Goal: Information Seeking & Learning: Learn about a topic

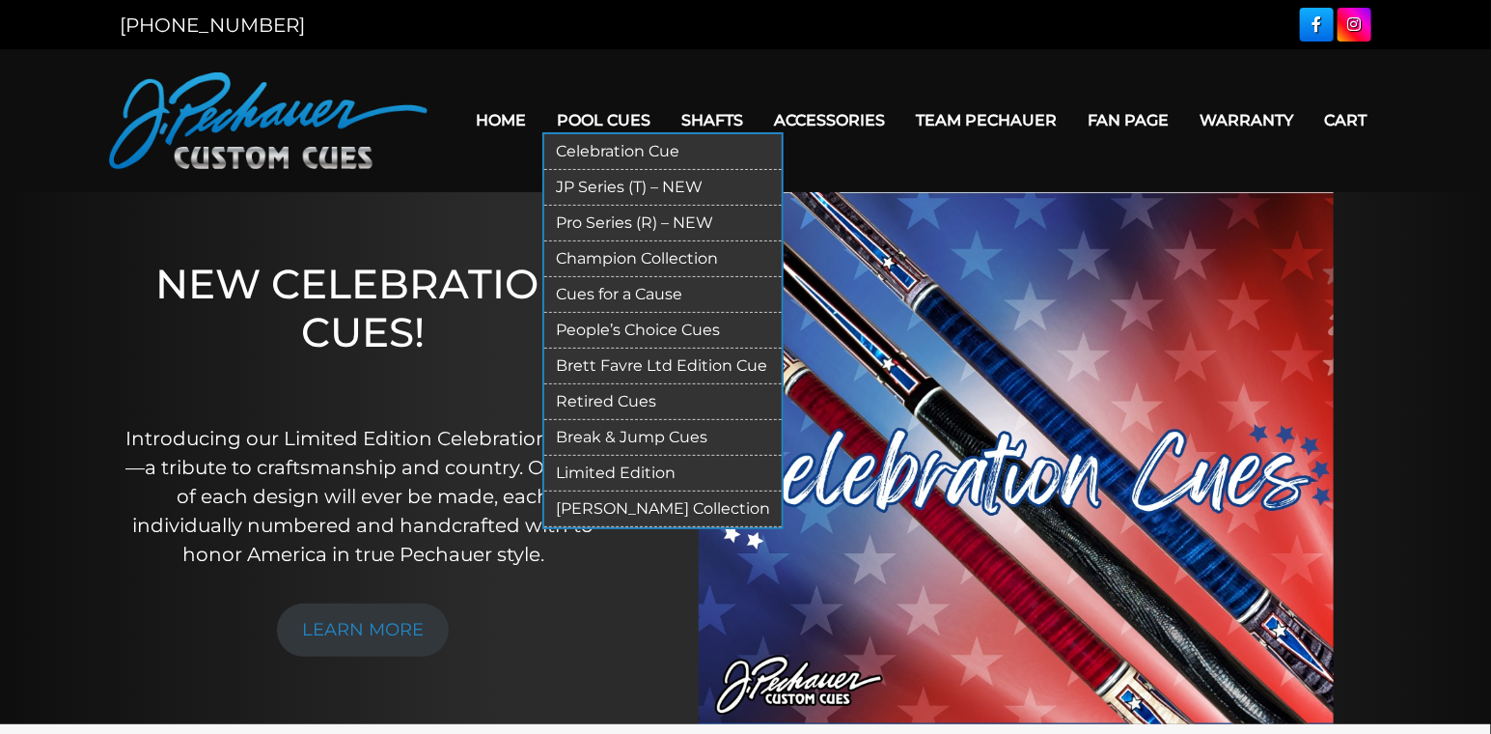
click at [617, 237] on link "Pro Series (R) – NEW" at bounding box center [662, 224] width 237 height 36
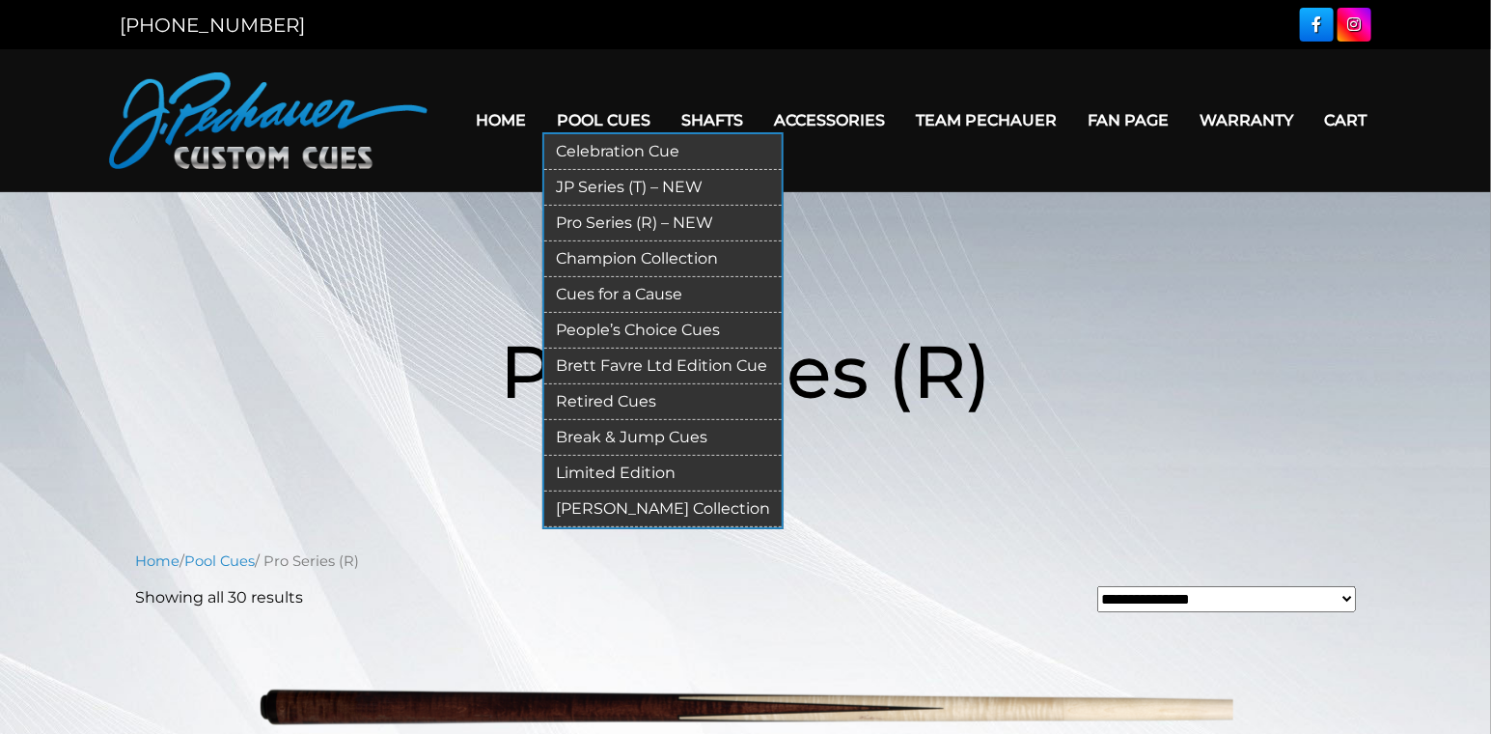
click at [629, 420] on link "Retired Cues" at bounding box center [662, 402] width 237 height 36
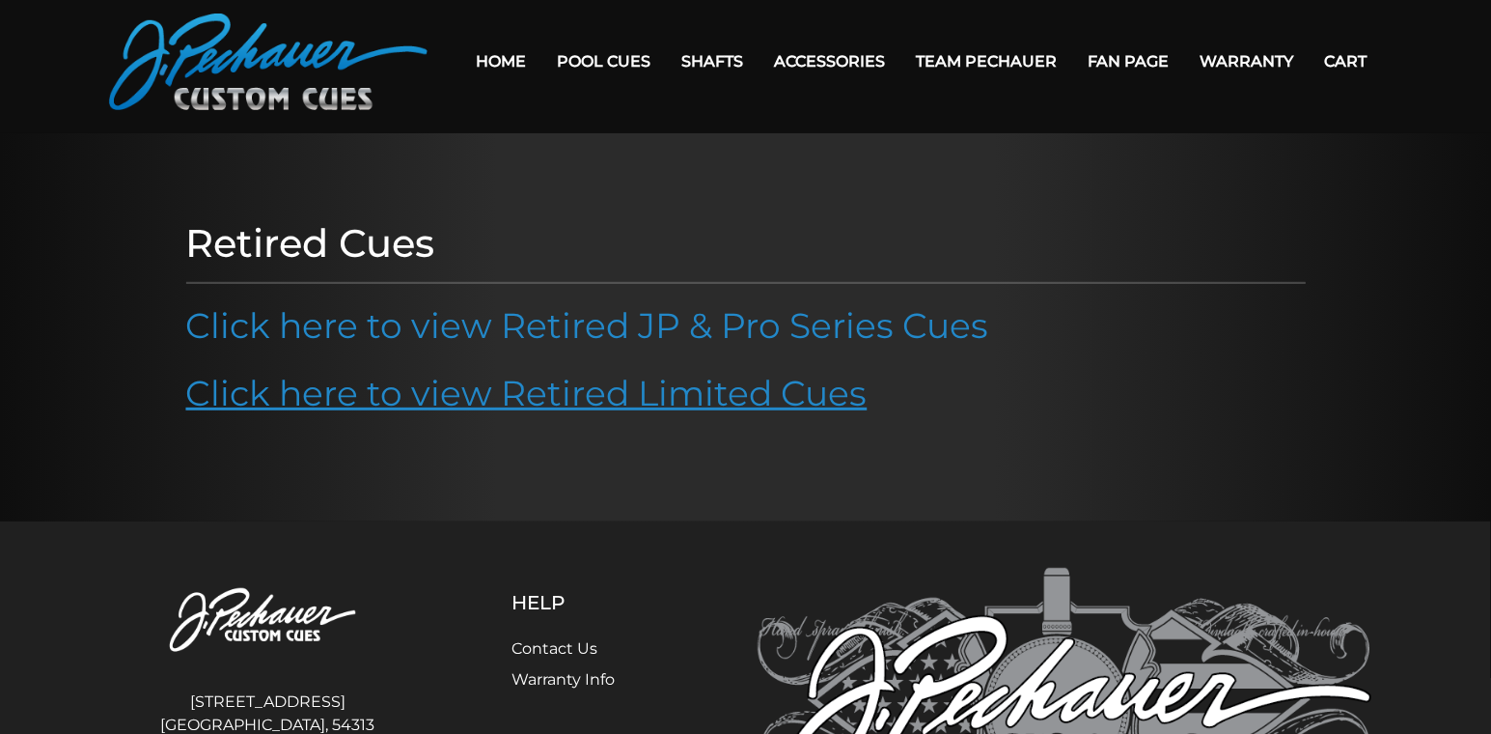
scroll to position [87, 0]
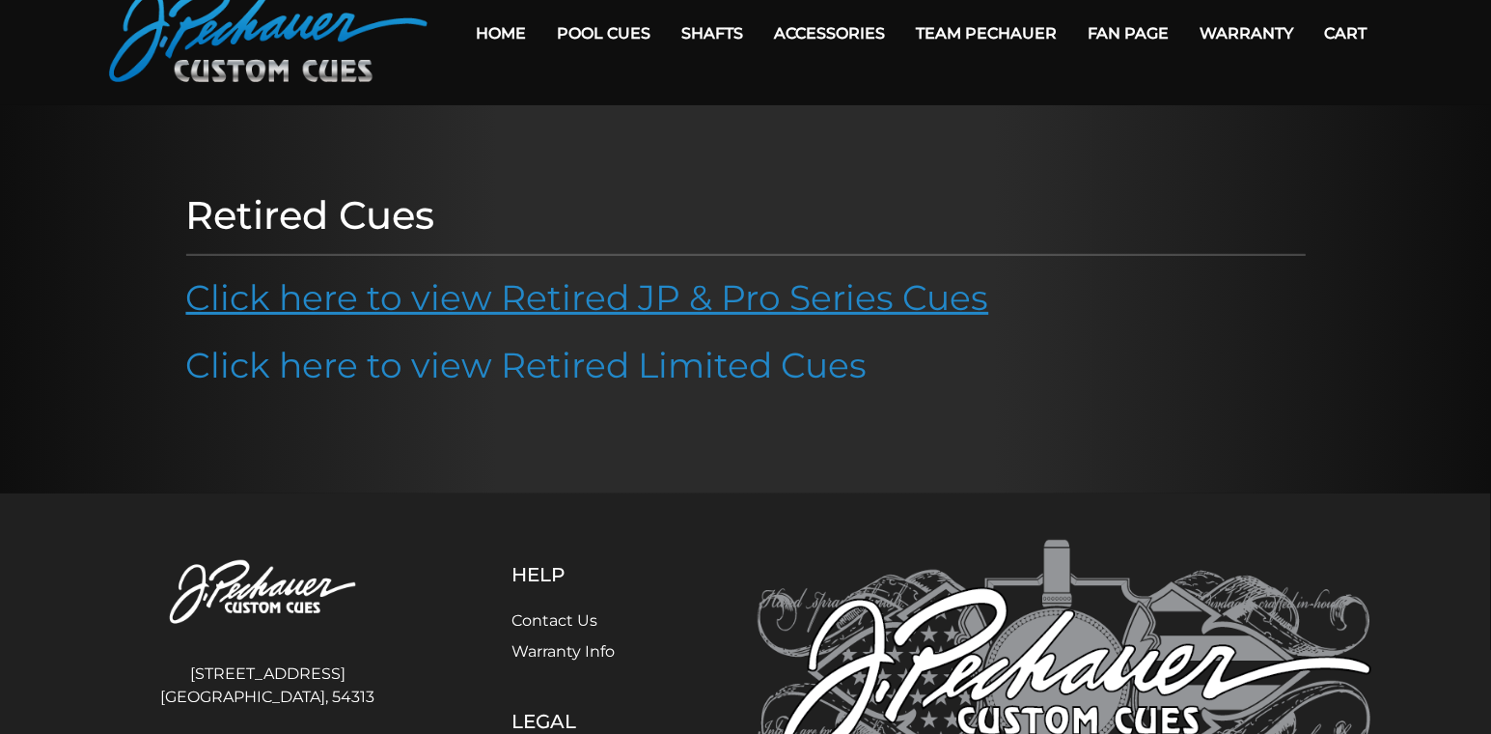
click at [777, 319] on link "Click here to view Retired JP & Pro Series Cues" at bounding box center [587, 297] width 803 height 42
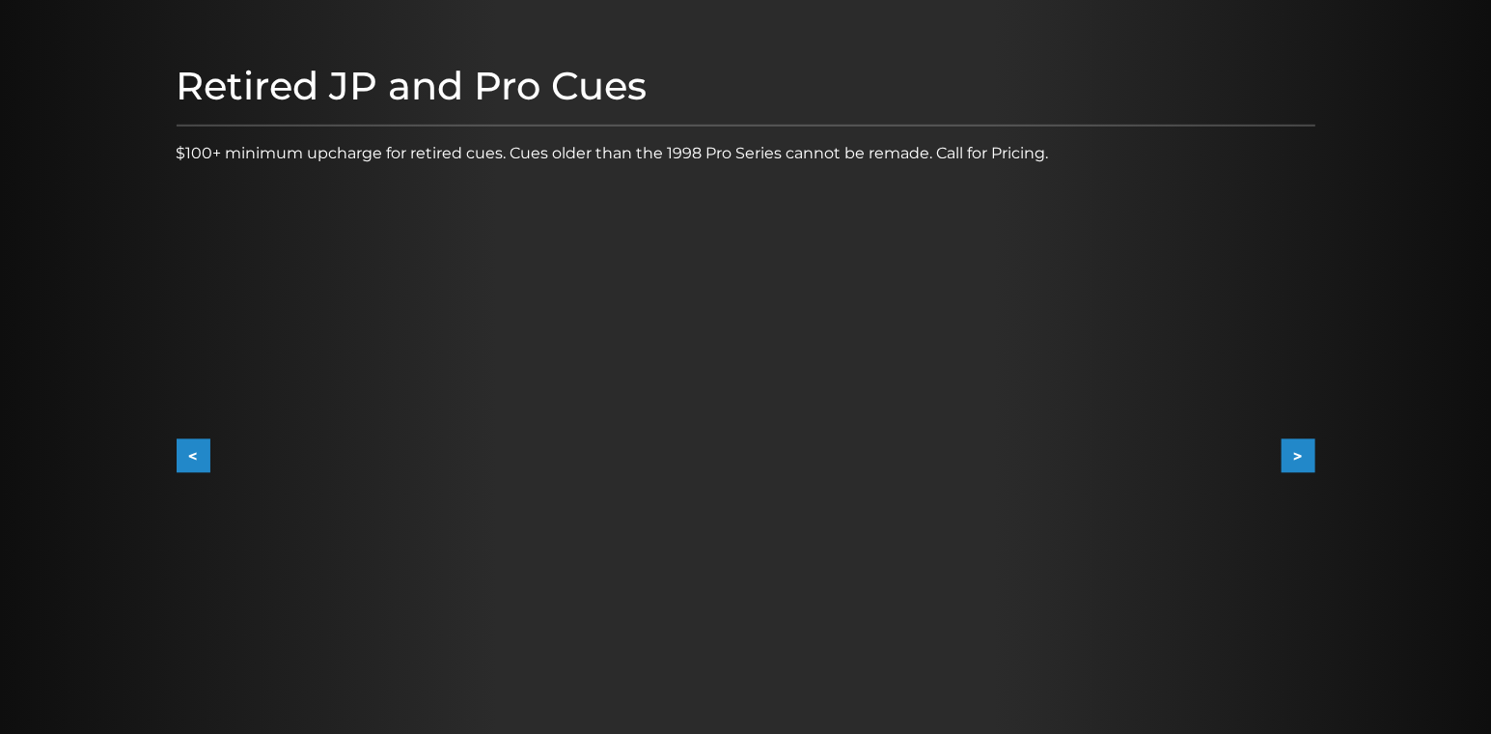
scroll to position [263, 0]
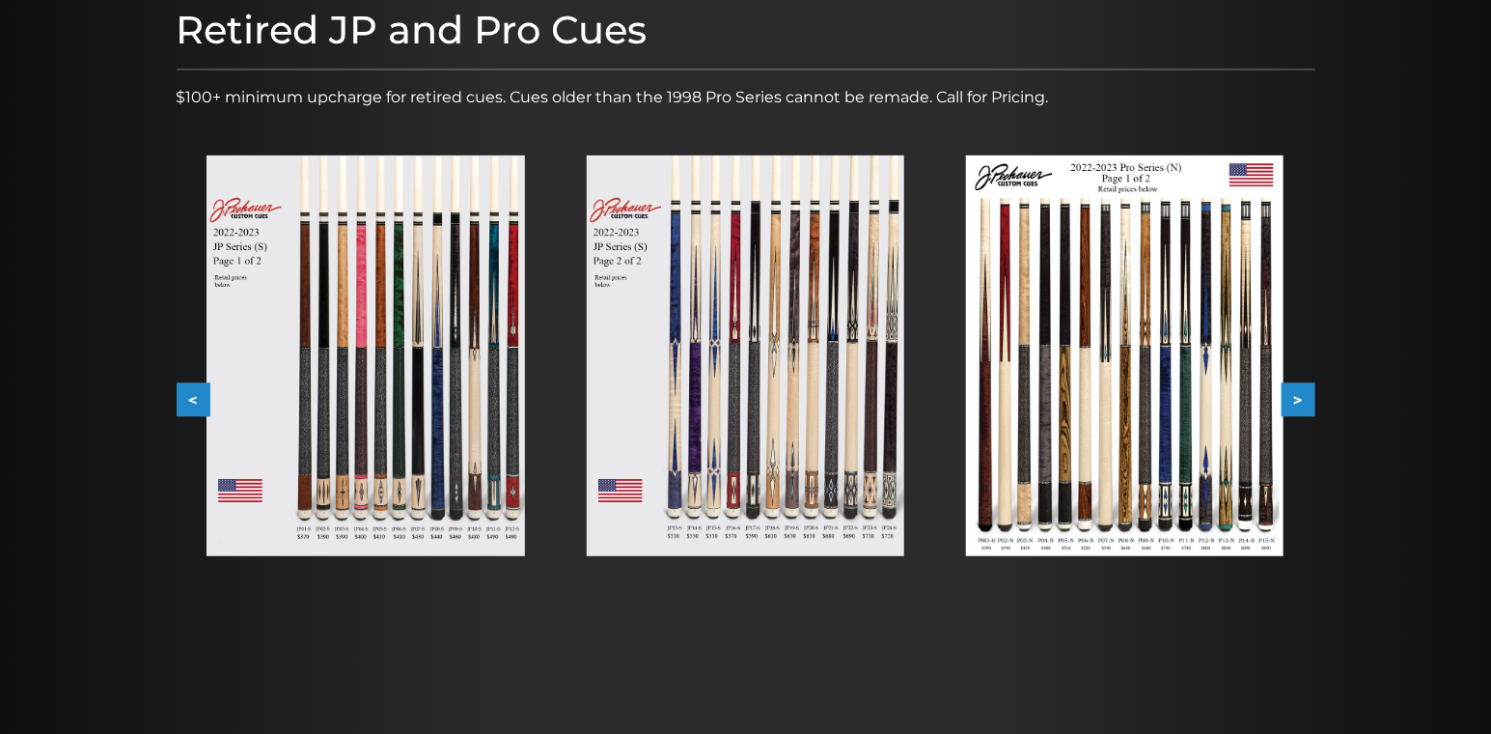
click at [378, 455] on img at bounding box center [366, 355] width 318 height 401
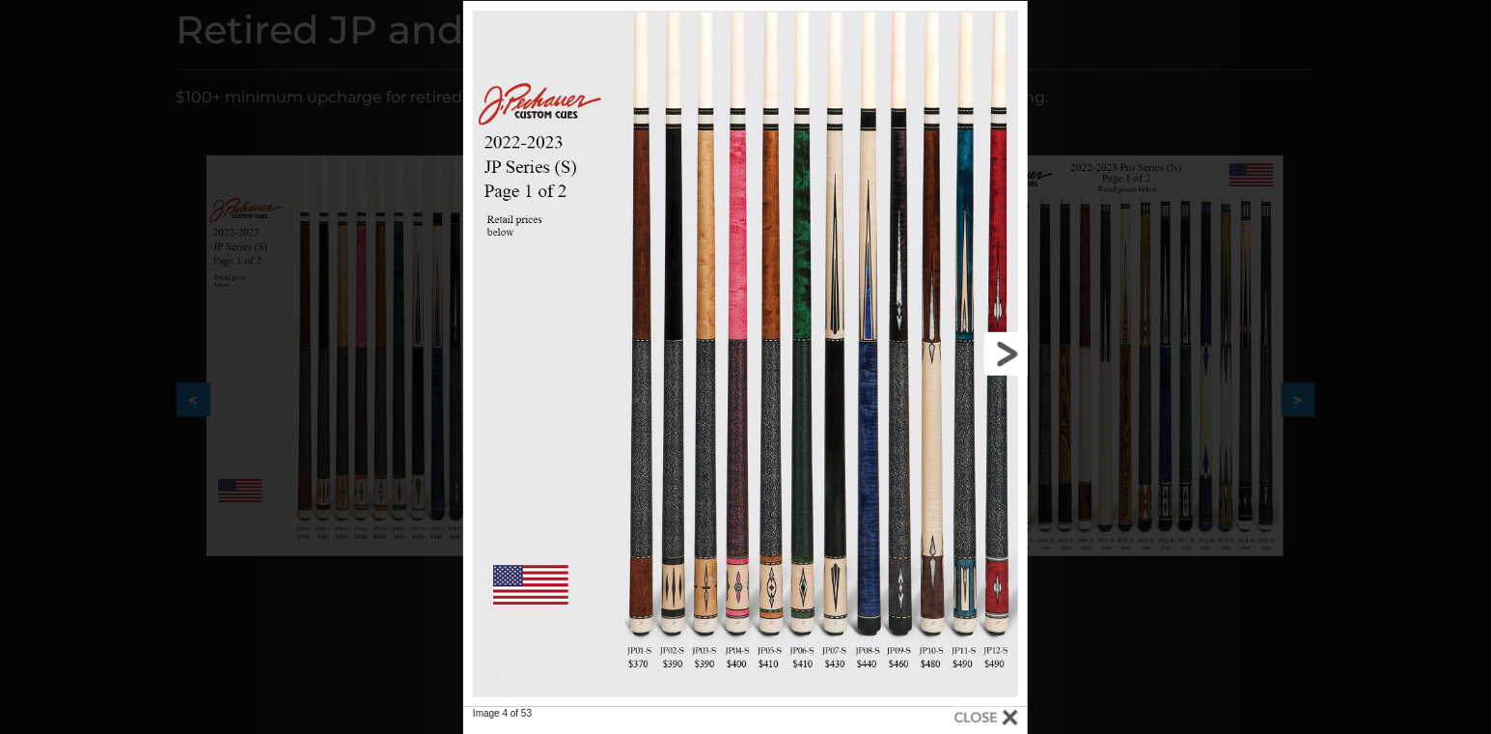
click at [1009, 354] on link at bounding box center [901, 354] width 254 height 706
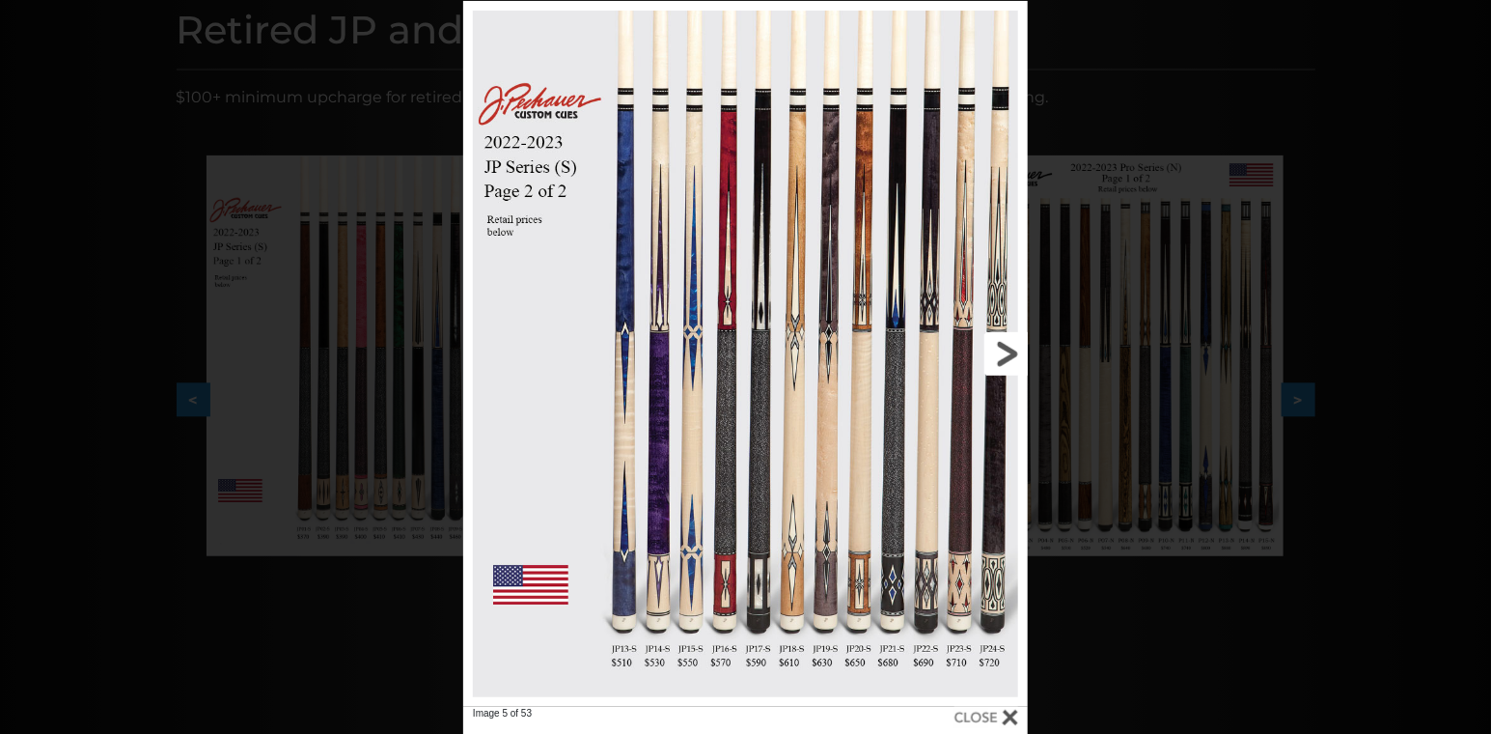
click at [1009, 354] on link at bounding box center [901, 354] width 254 height 706
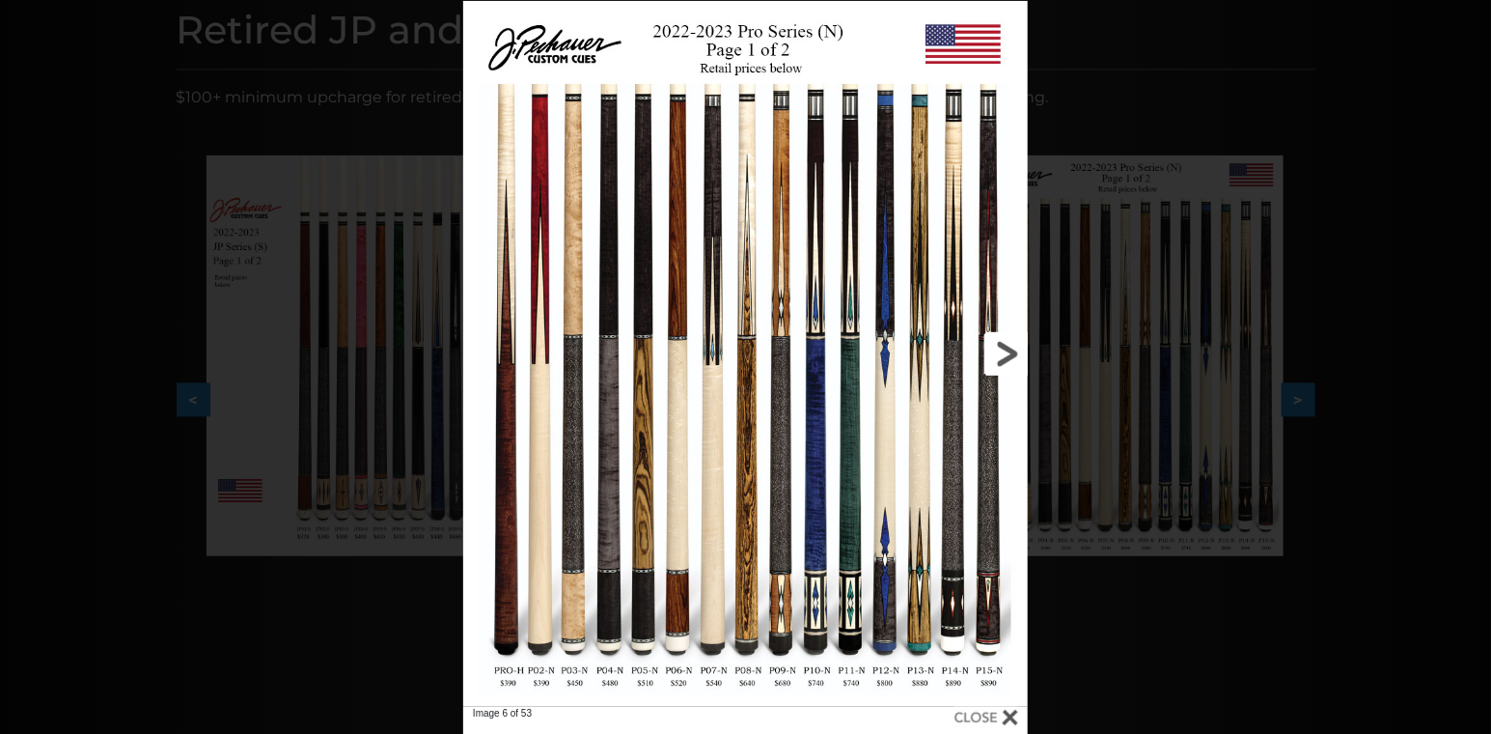
click at [990, 352] on link at bounding box center [901, 354] width 254 height 706
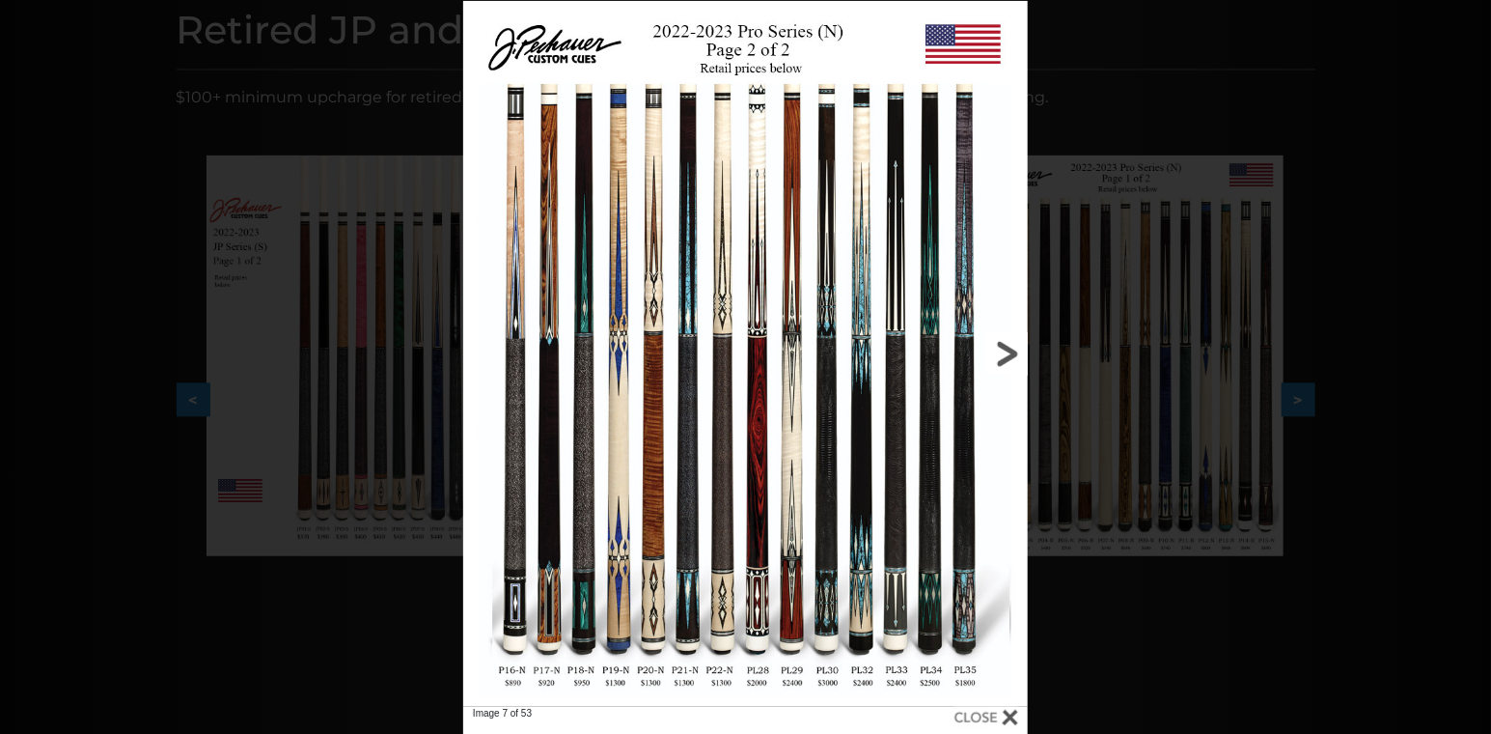
click at [990, 352] on link at bounding box center [901, 354] width 254 height 706
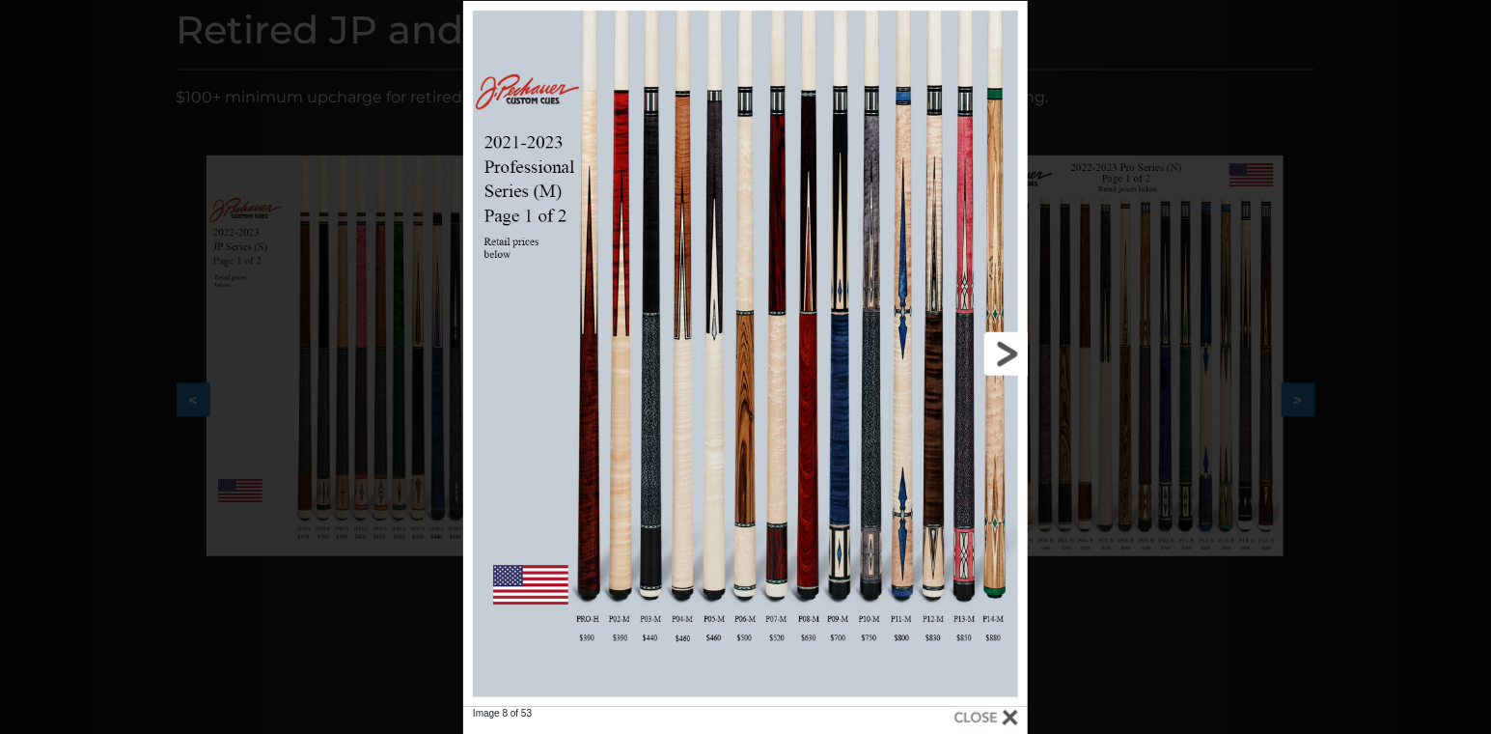
click at [990, 352] on link at bounding box center [901, 354] width 254 height 706
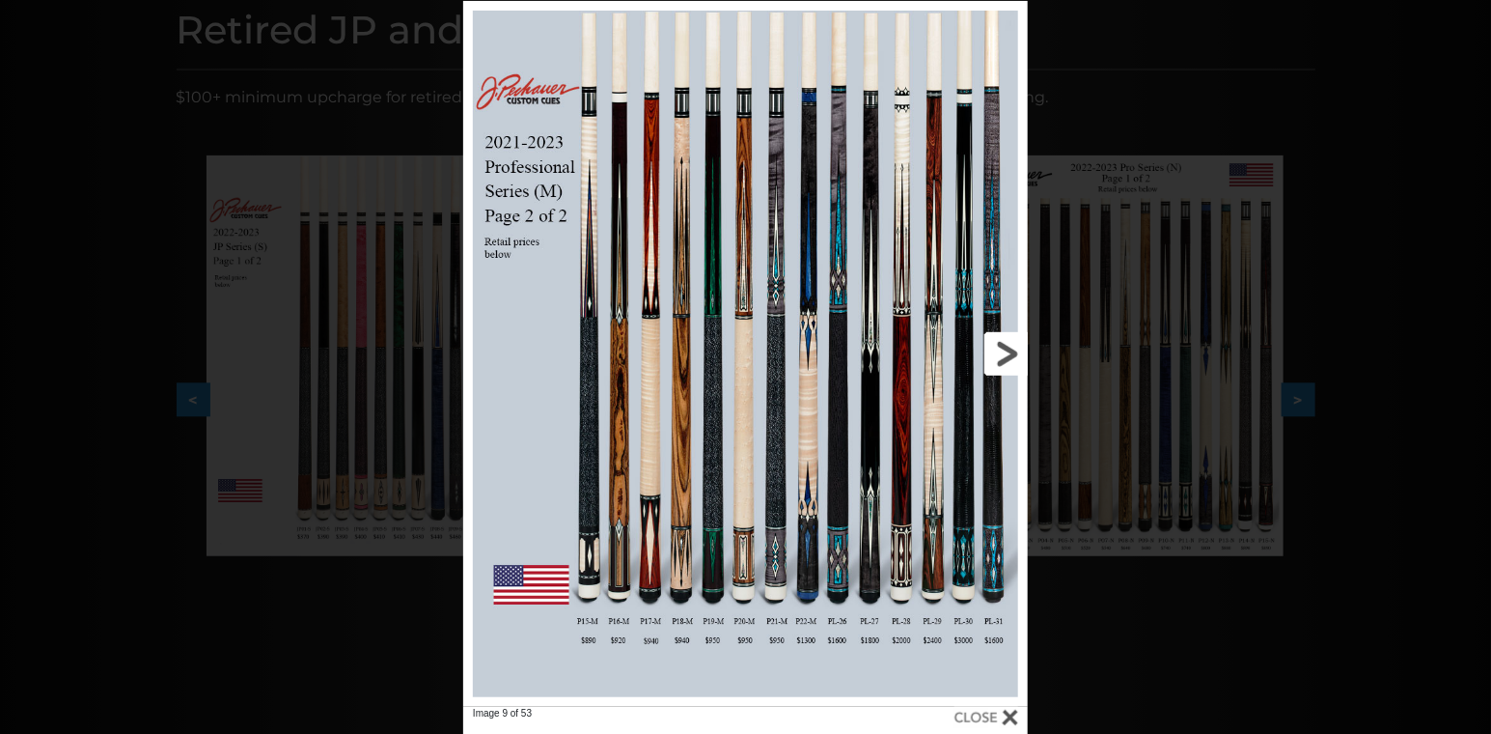
click at [1010, 353] on link at bounding box center [901, 354] width 254 height 706
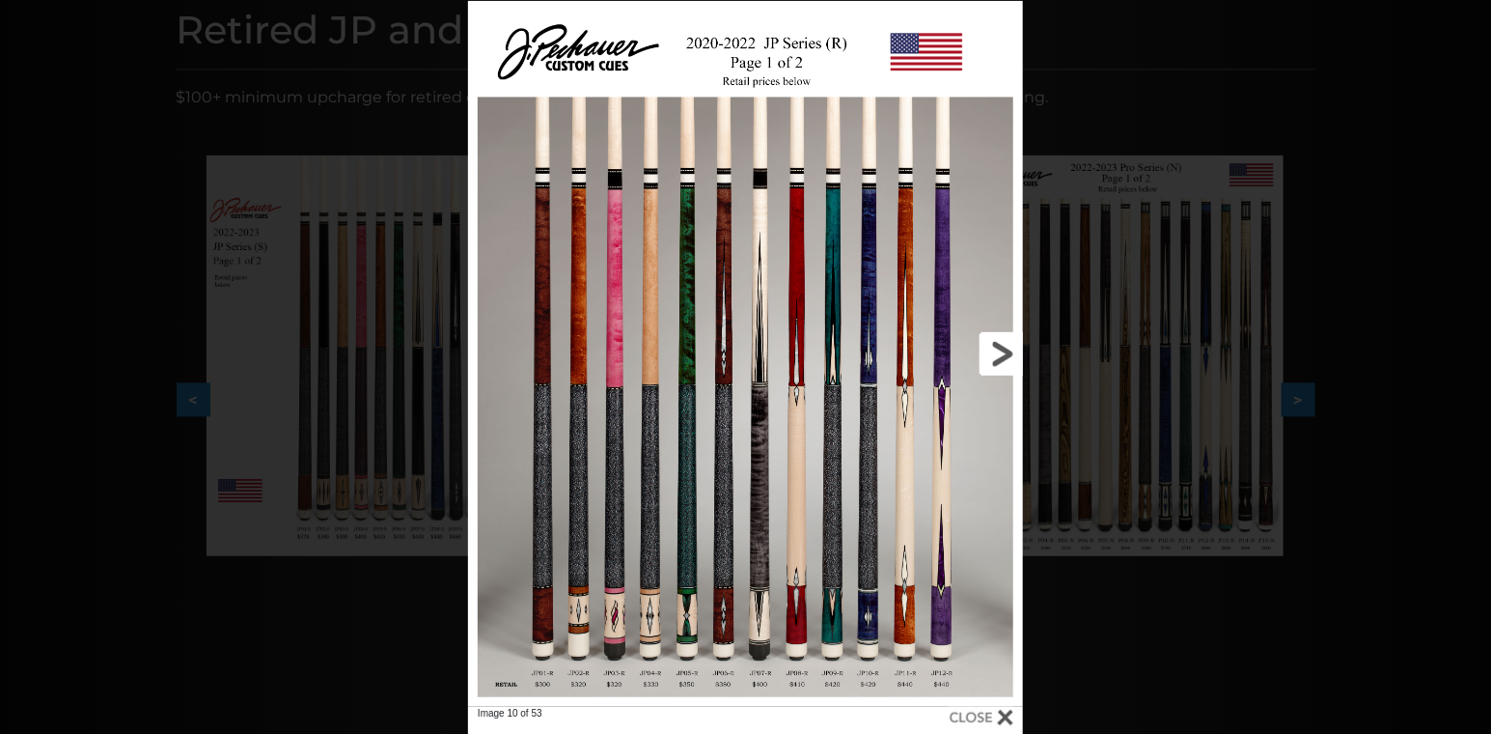
click at [1010, 353] on link at bounding box center [898, 354] width 250 height 706
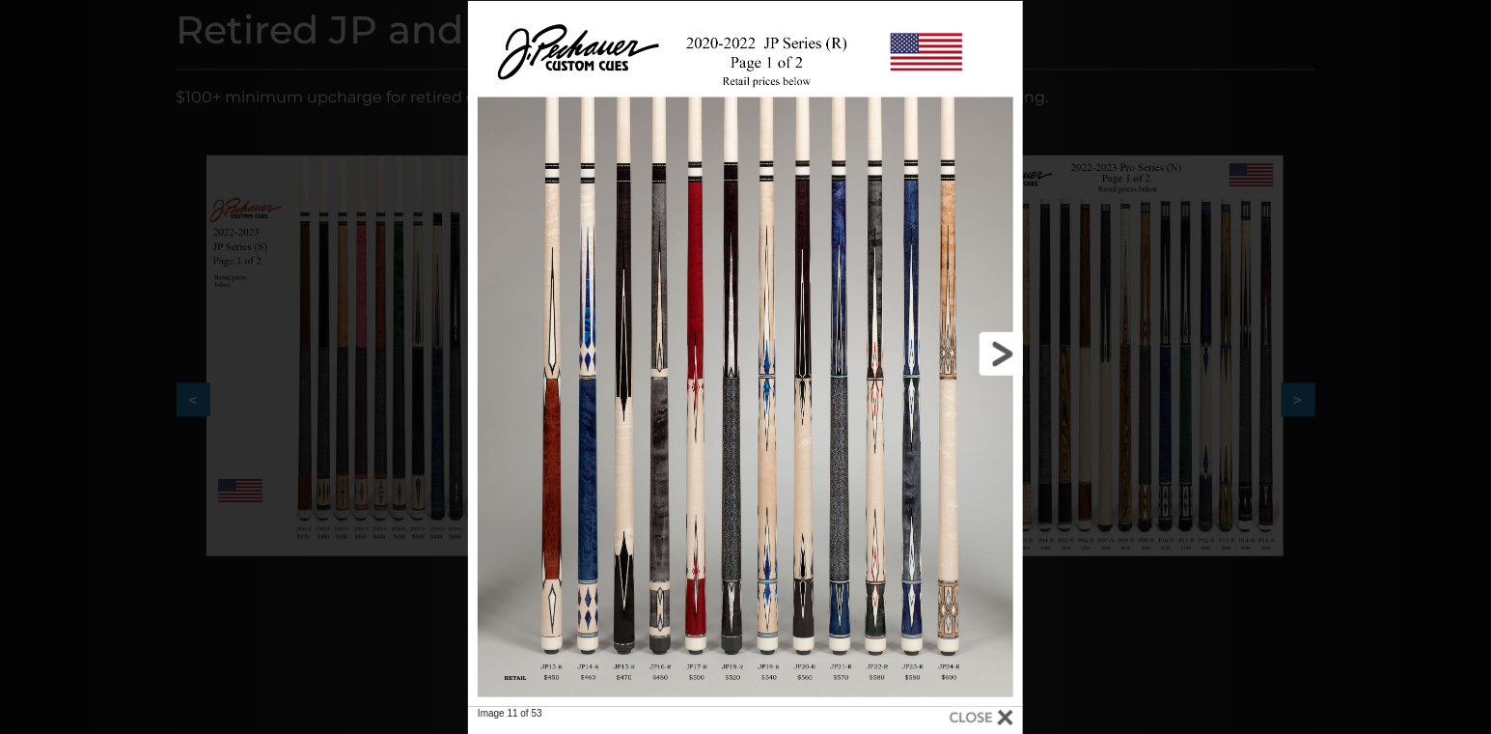
click at [1010, 353] on link at bounding box center [898, 354] width 250 height 706
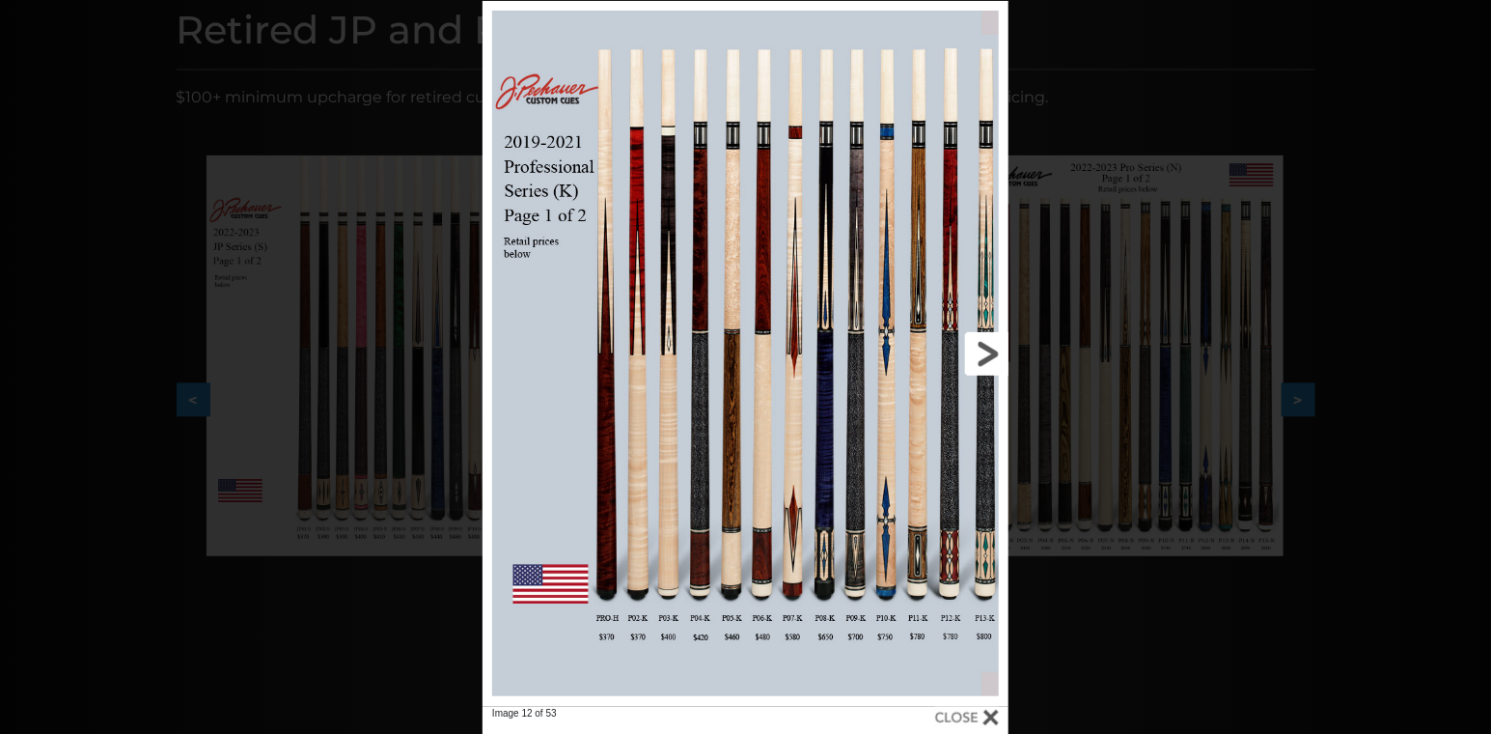
click at [986, 356] on link at bounding box center [890, 354] width 237 height 706
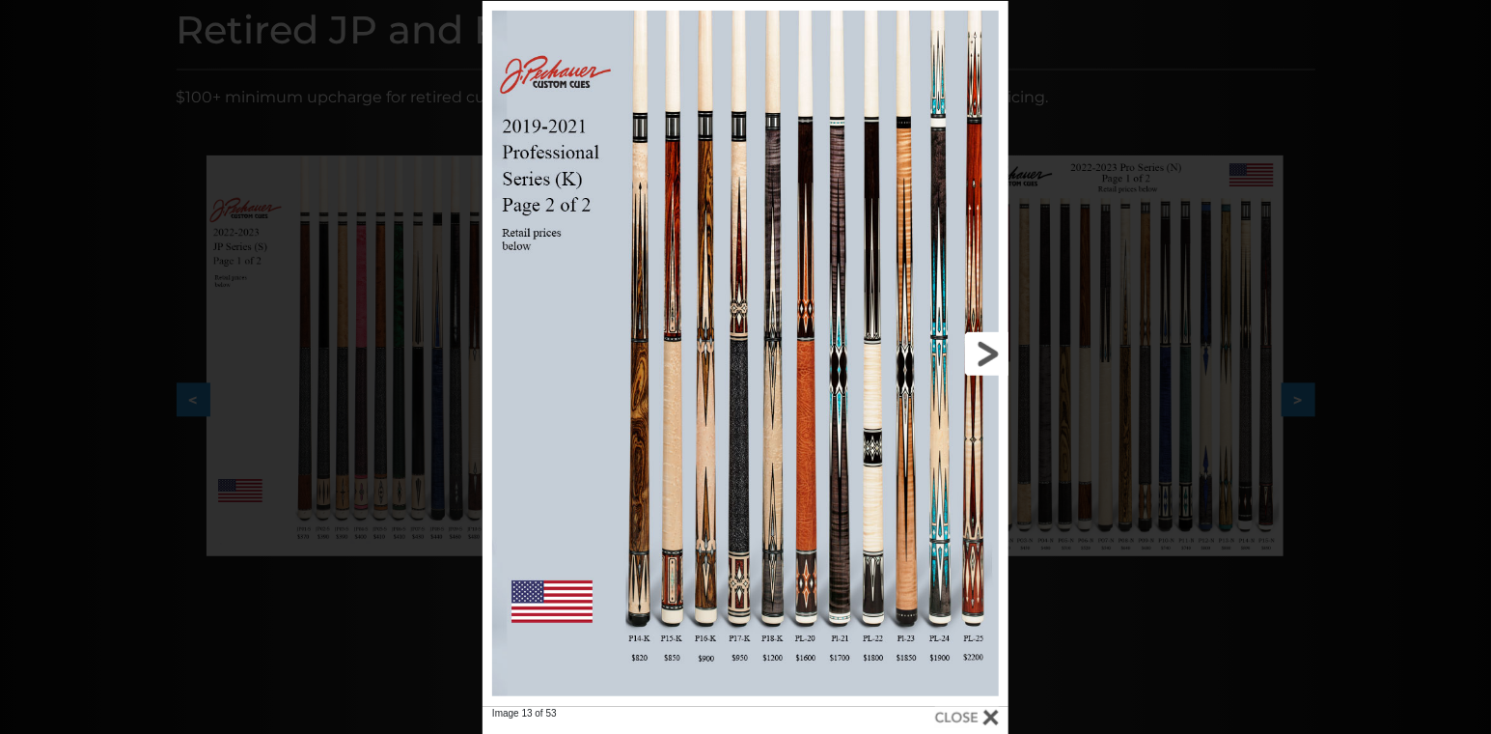
click at [986, 356] on link at bounding box center [890, 354] width 237 height 706
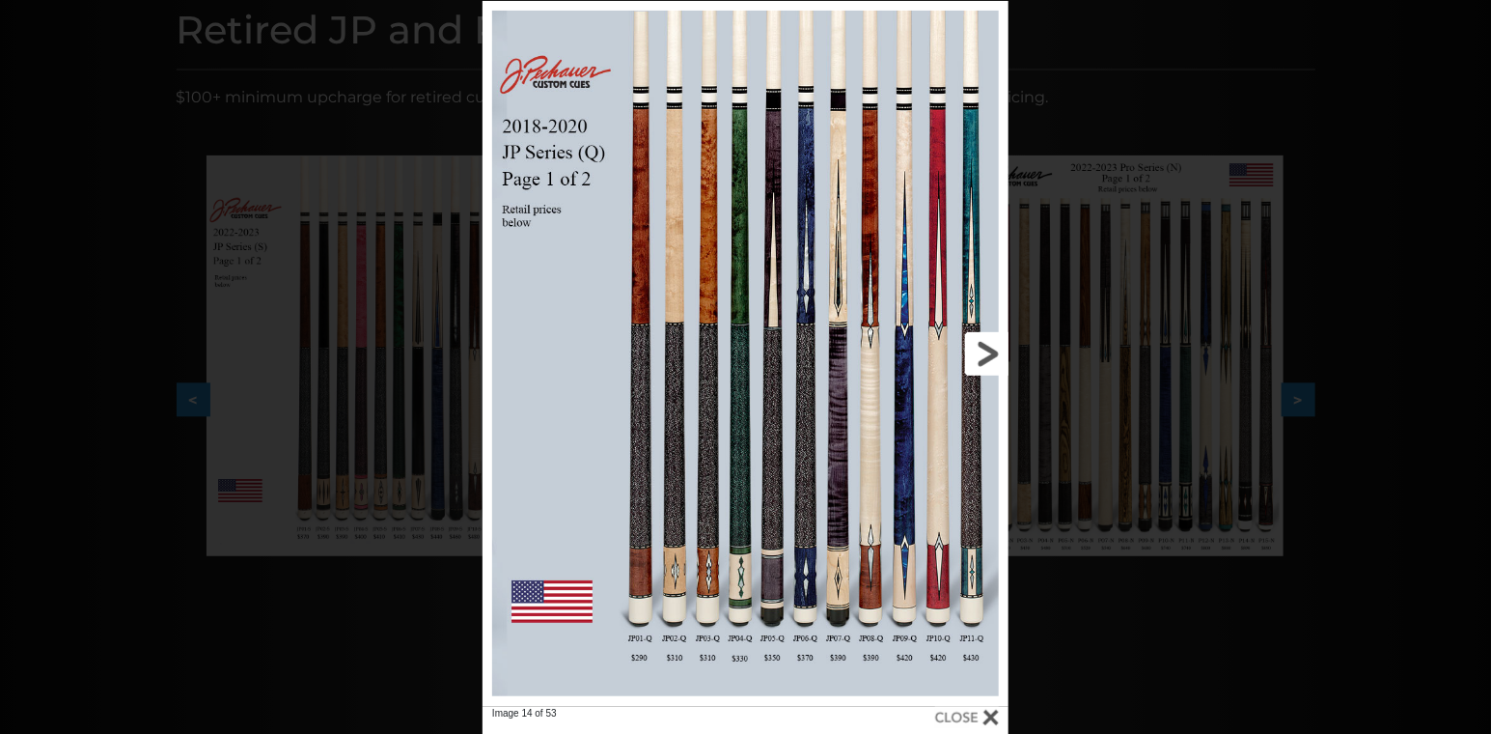
click at [986, 356] on link at bounding box center [890, 354] width 237 height 706
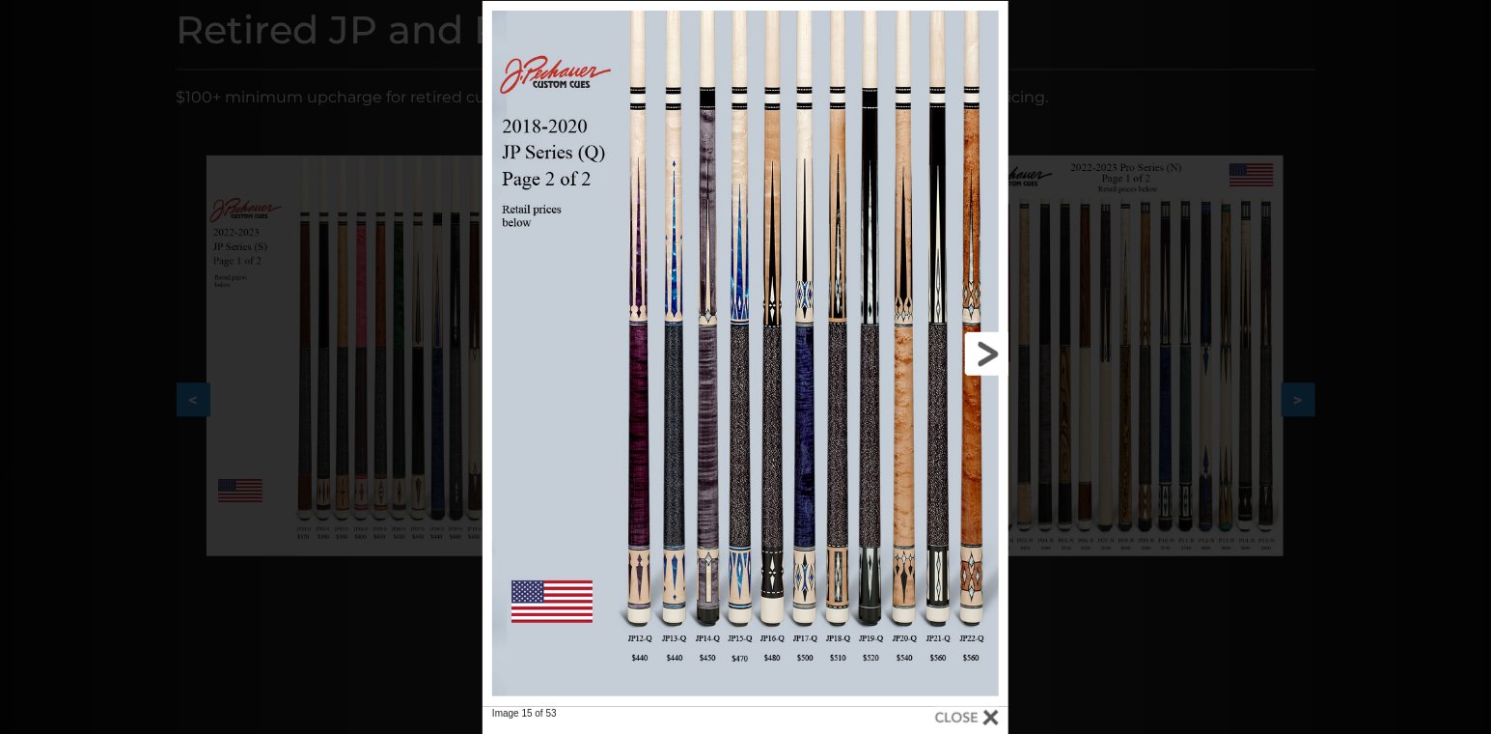
click at [986, 356] on link at bounding box center [890, 354] width 237 height 706
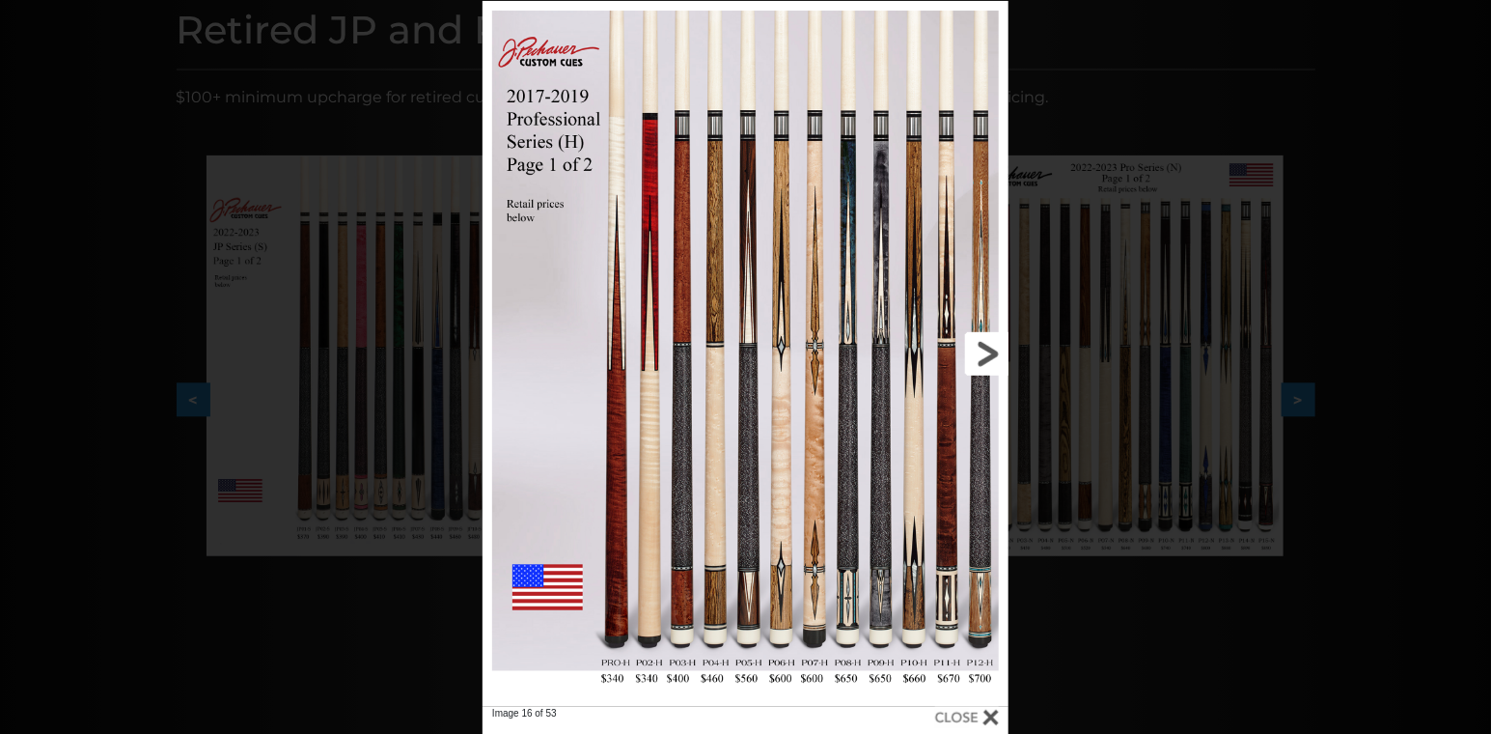
click at [986, 356] on link at bounding box center [890, 354] width 237 height 706
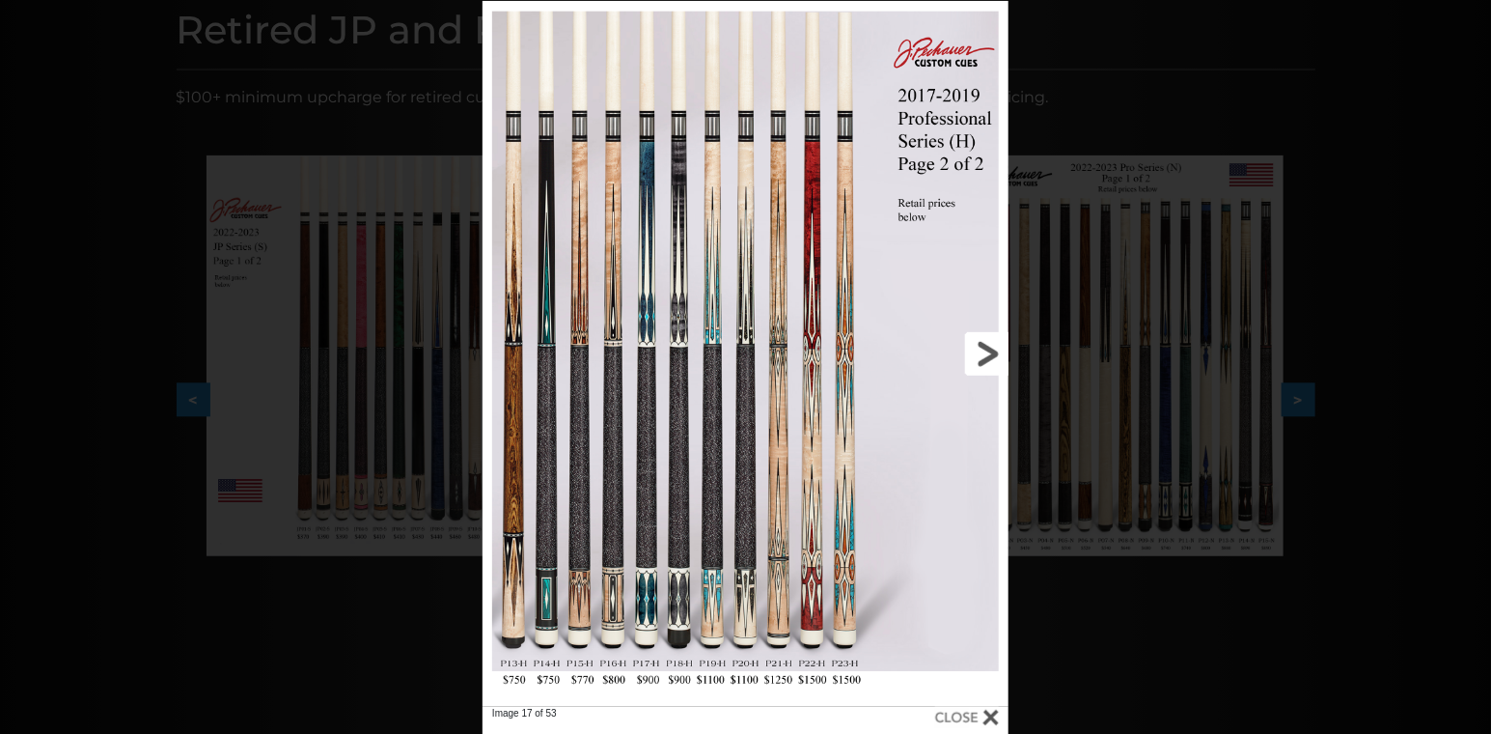
click at [986, 356] on link at bounding box center [890, 354] width 237 height 706
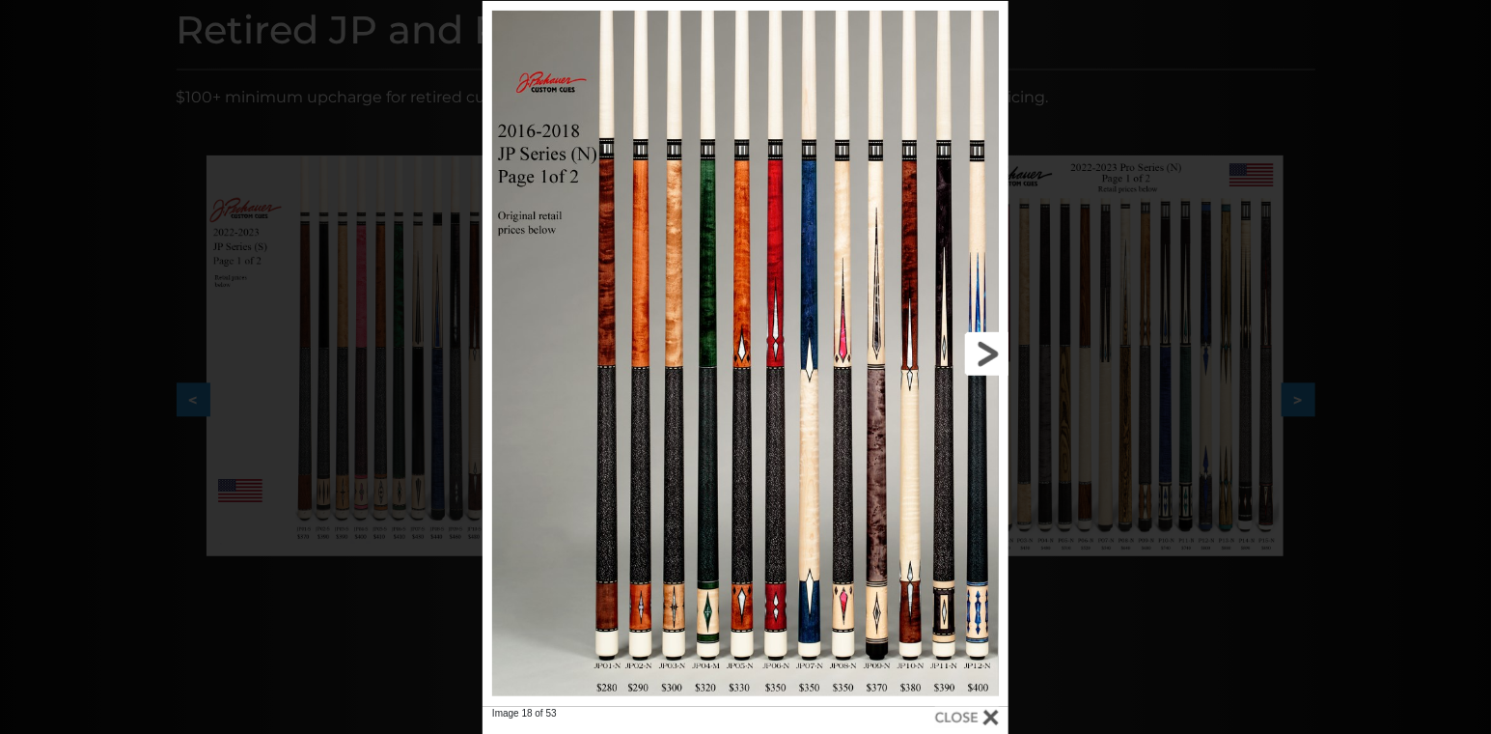
click at [986, 353] on link at bounding box center [890, 354] width 237 height 706
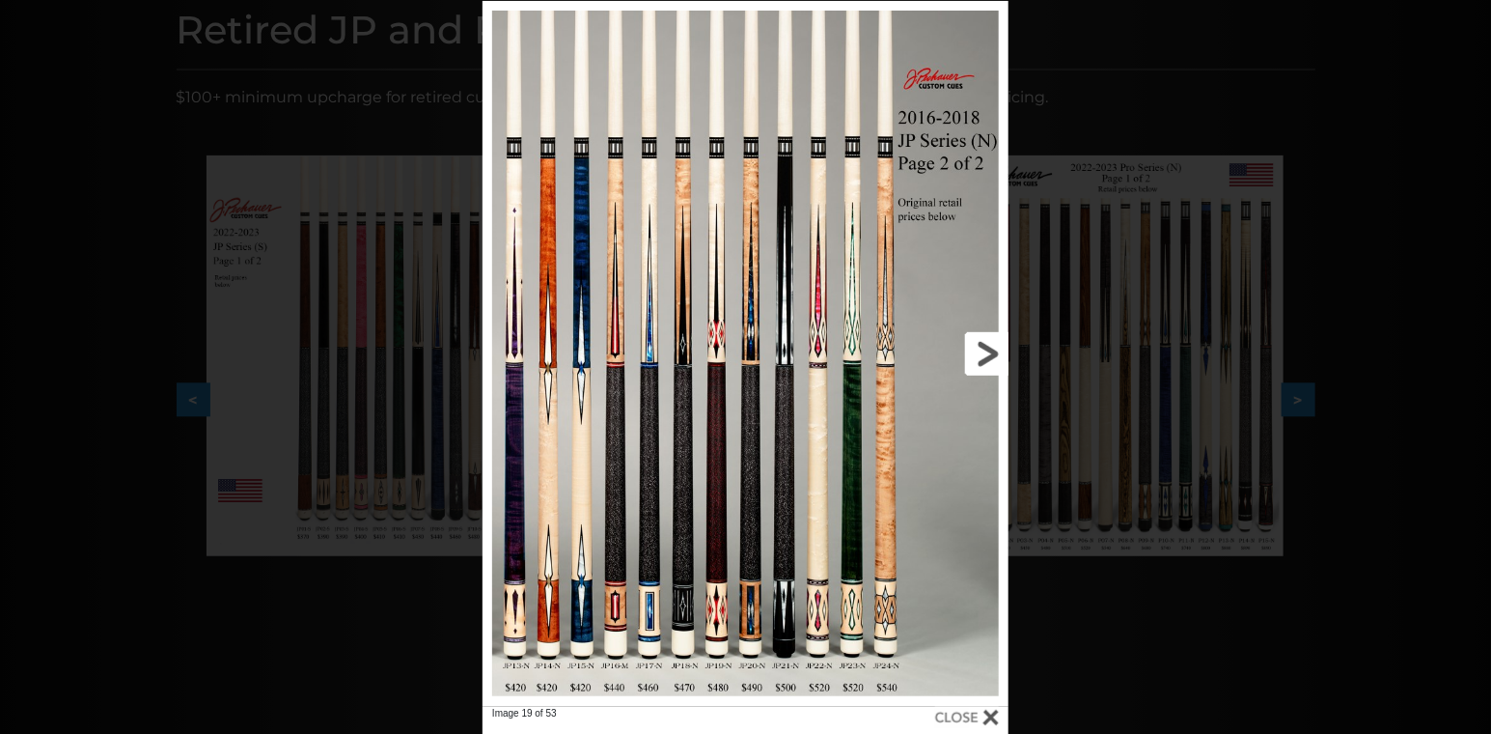
click at [986, 353] on link at bounding box center [890, 354] width 237 height 706
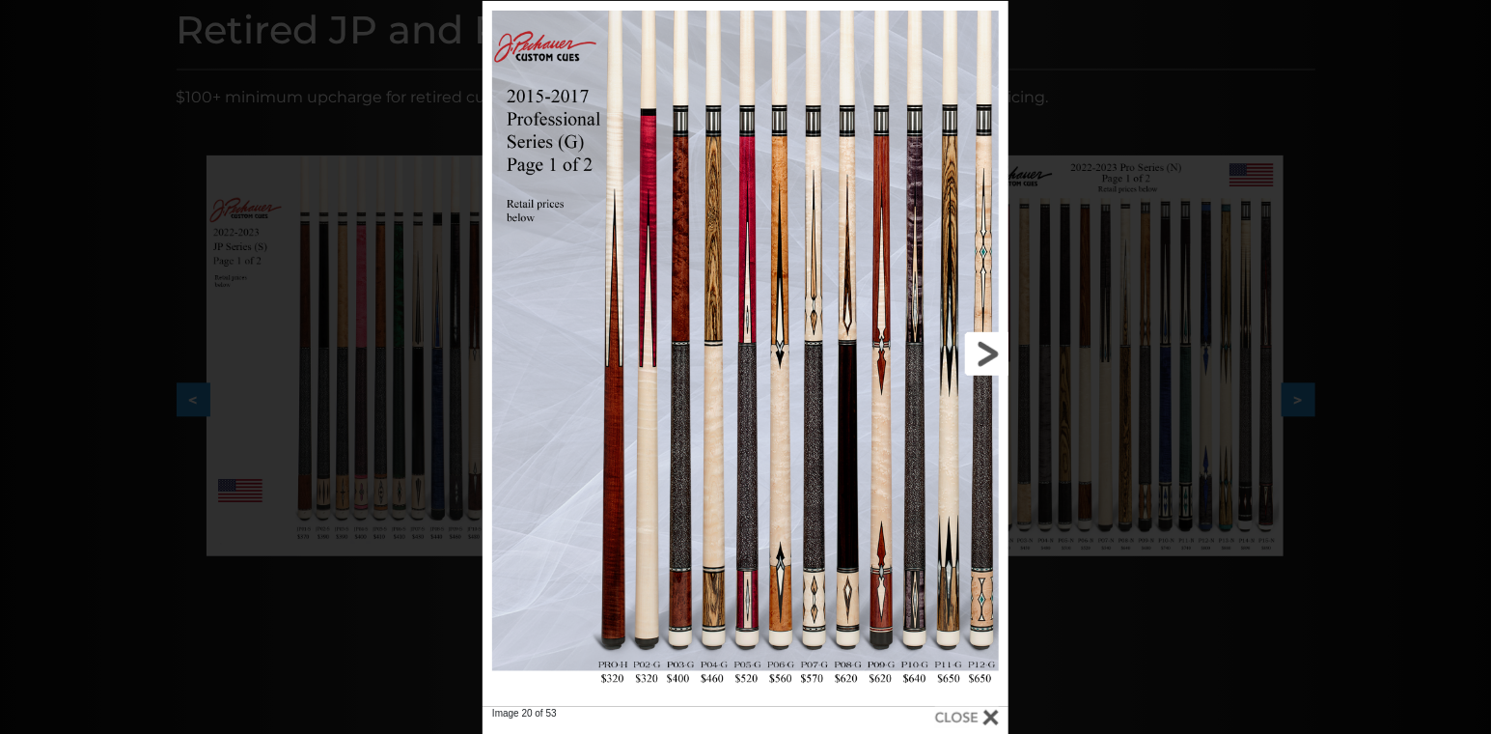
click at [986, 351] on link at bounding box center [890, 354] width 237 height 706
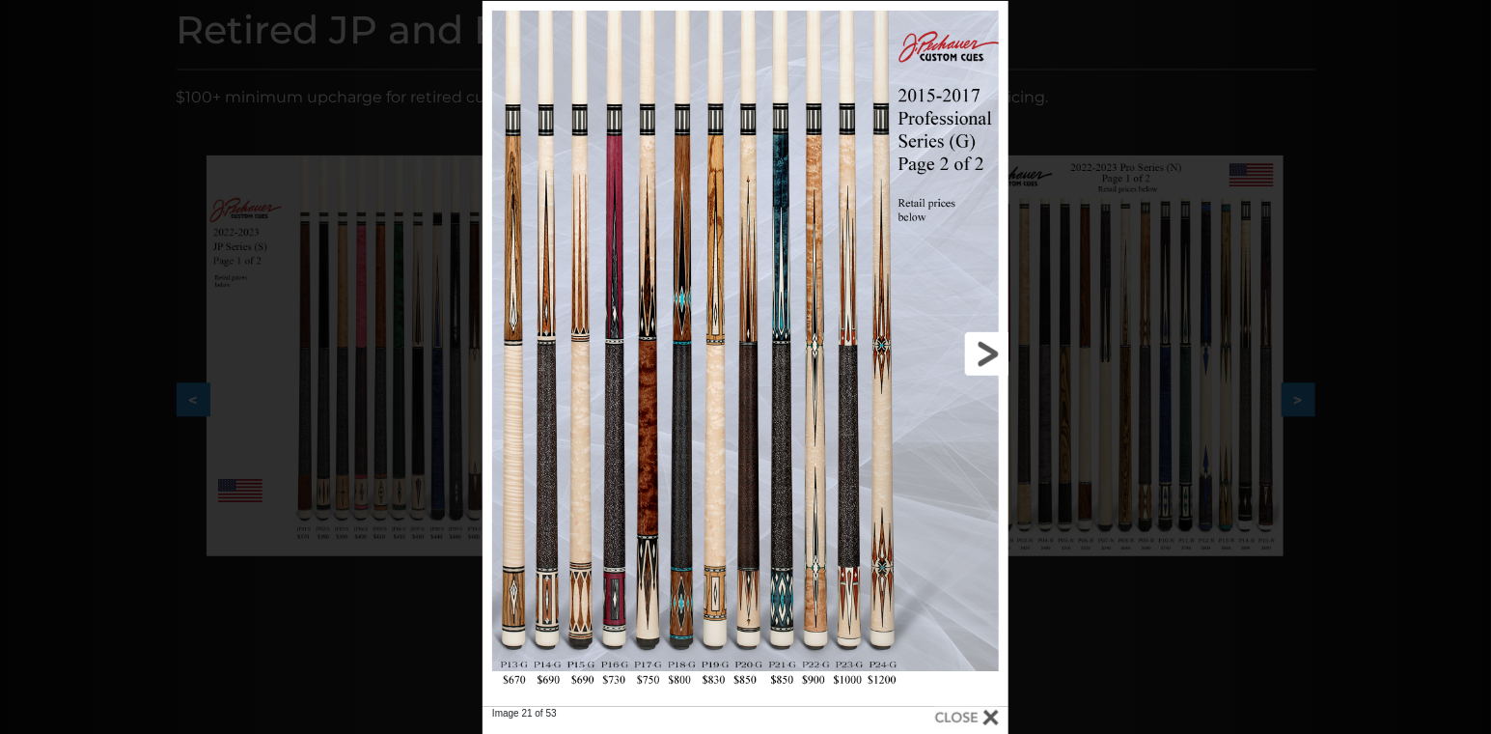
click at [986, 351] on link at bounding box center [890, 354] width 237 height 706
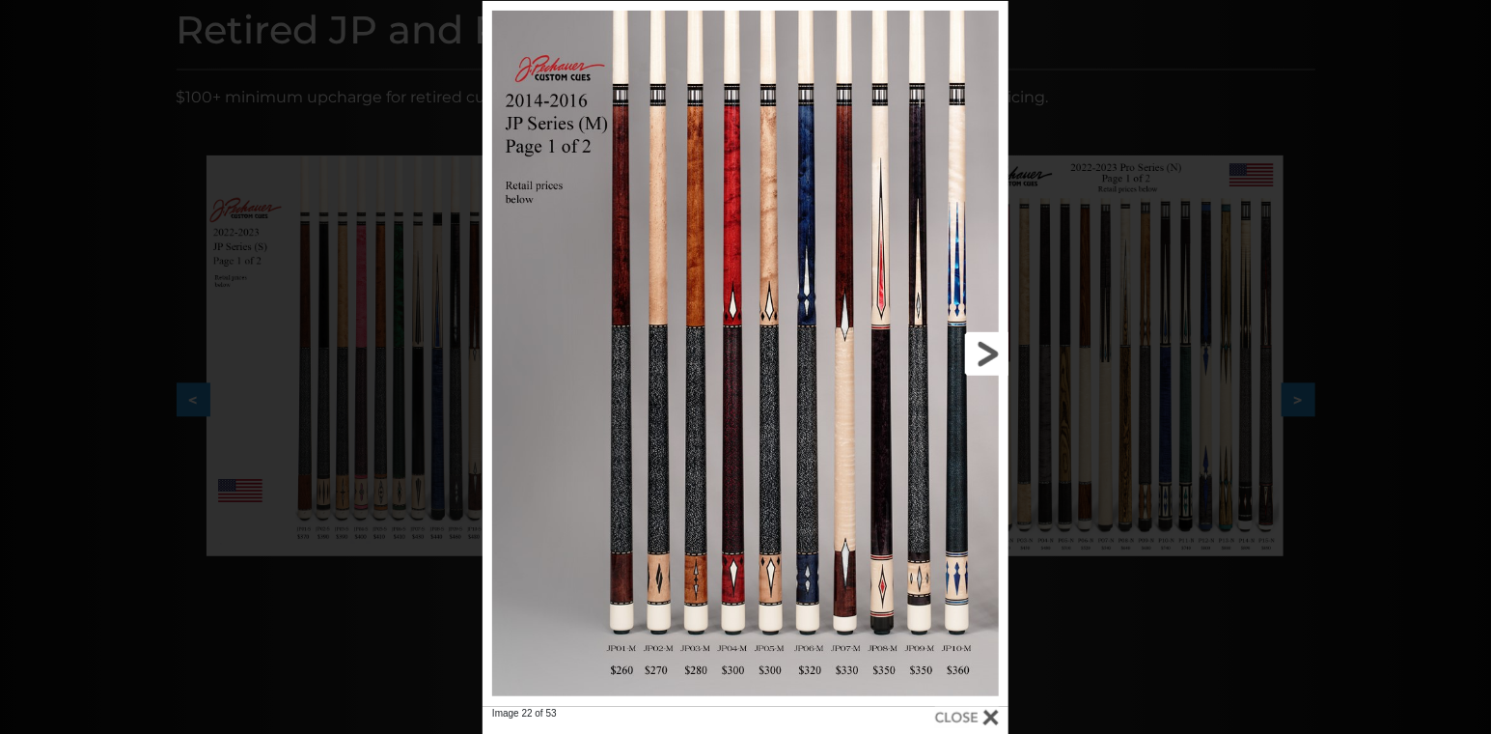
click at [986, 351] on link at bounding box center [890, 354] width 237 height 706
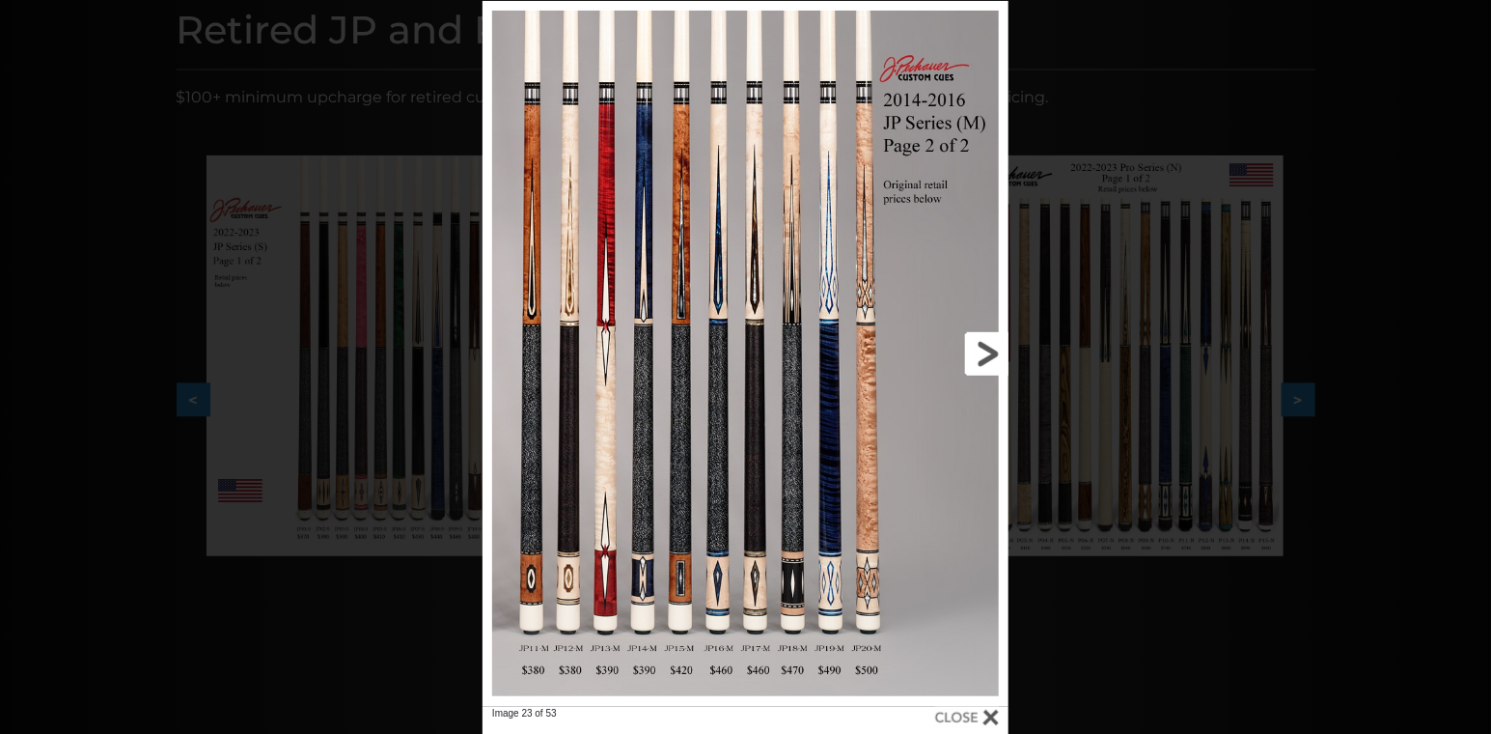
click at [986, 351] on link at bounding box center [890, 354] width 237 height 706
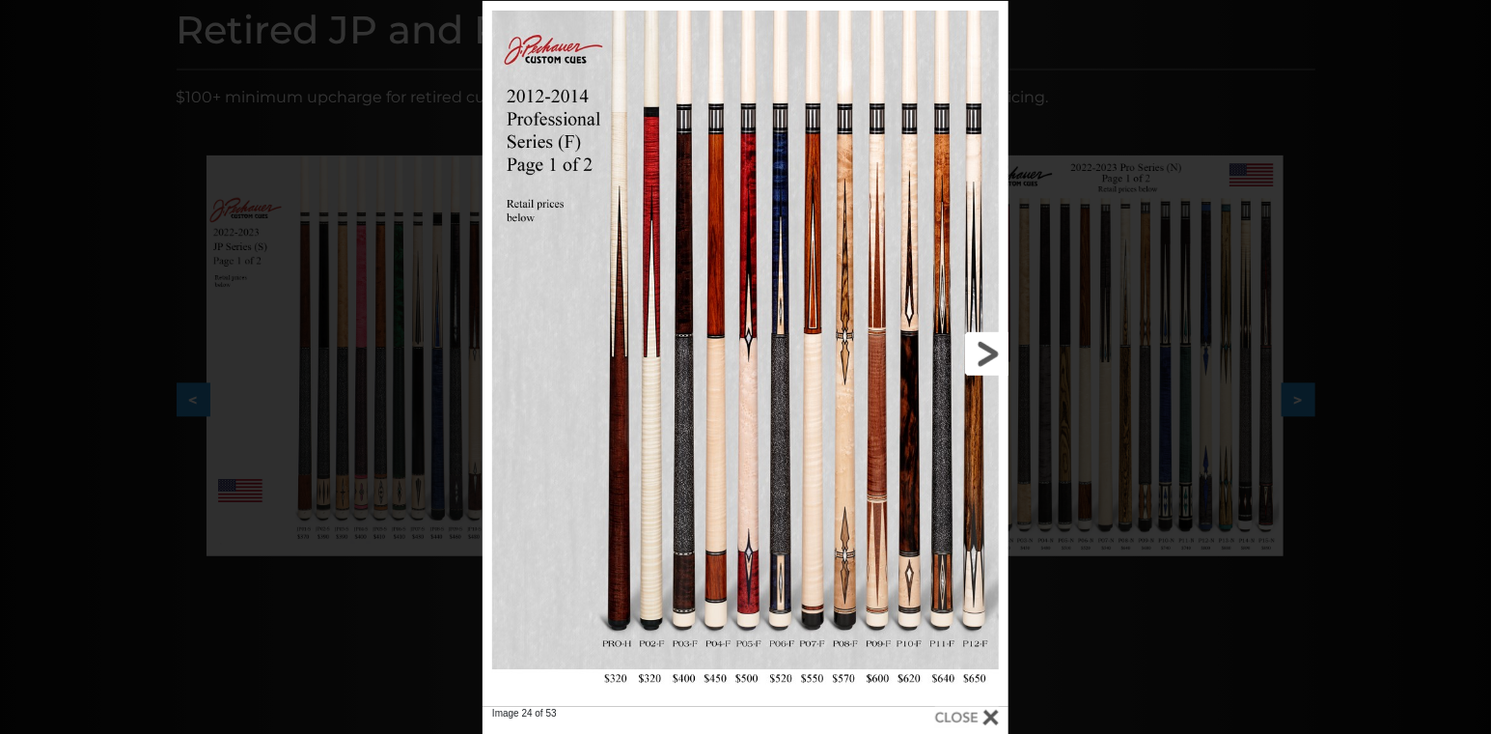
click at [1002, 360] on link at bounding box center [890, 354] width 237 height 706
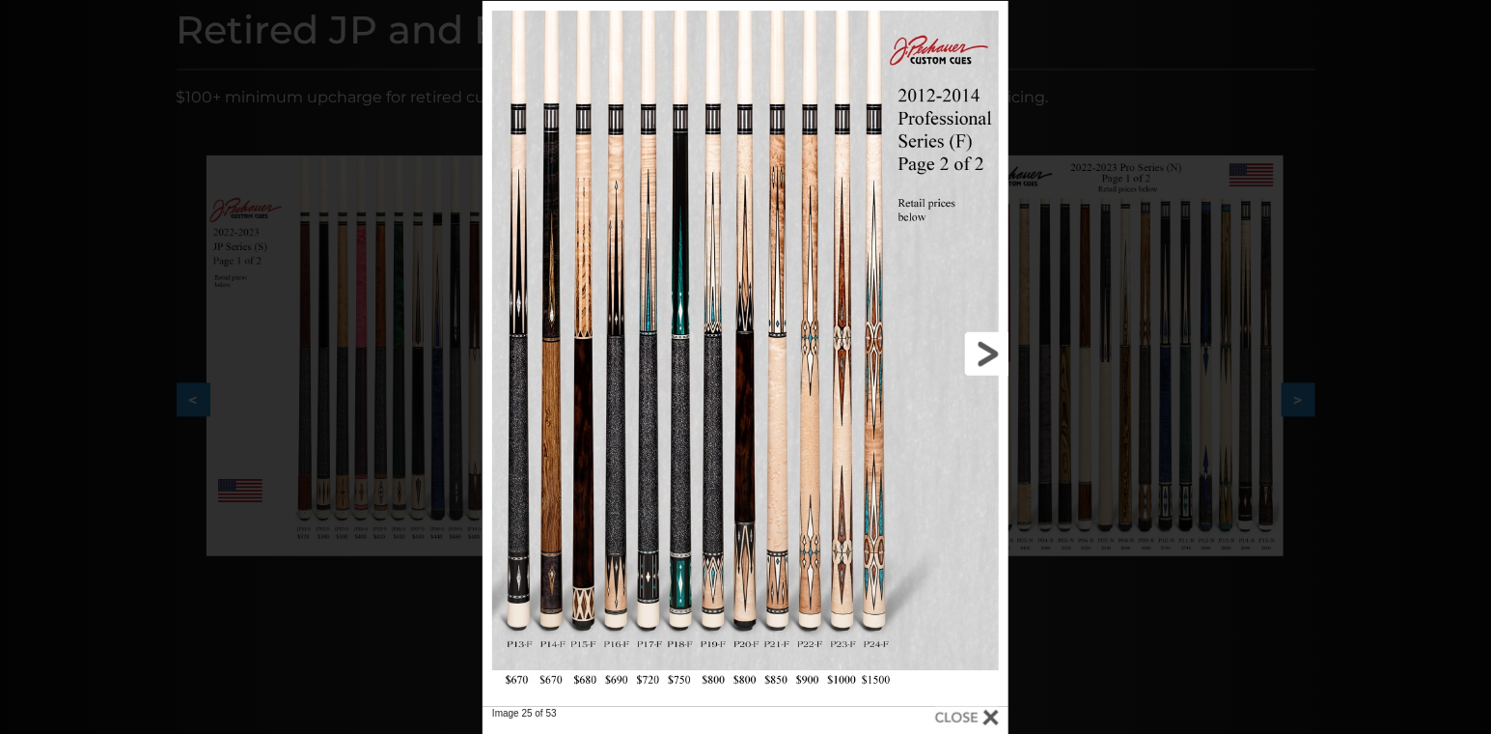
click at [1002, 360] on link at bounding box center [890, 354] width 237 height 706
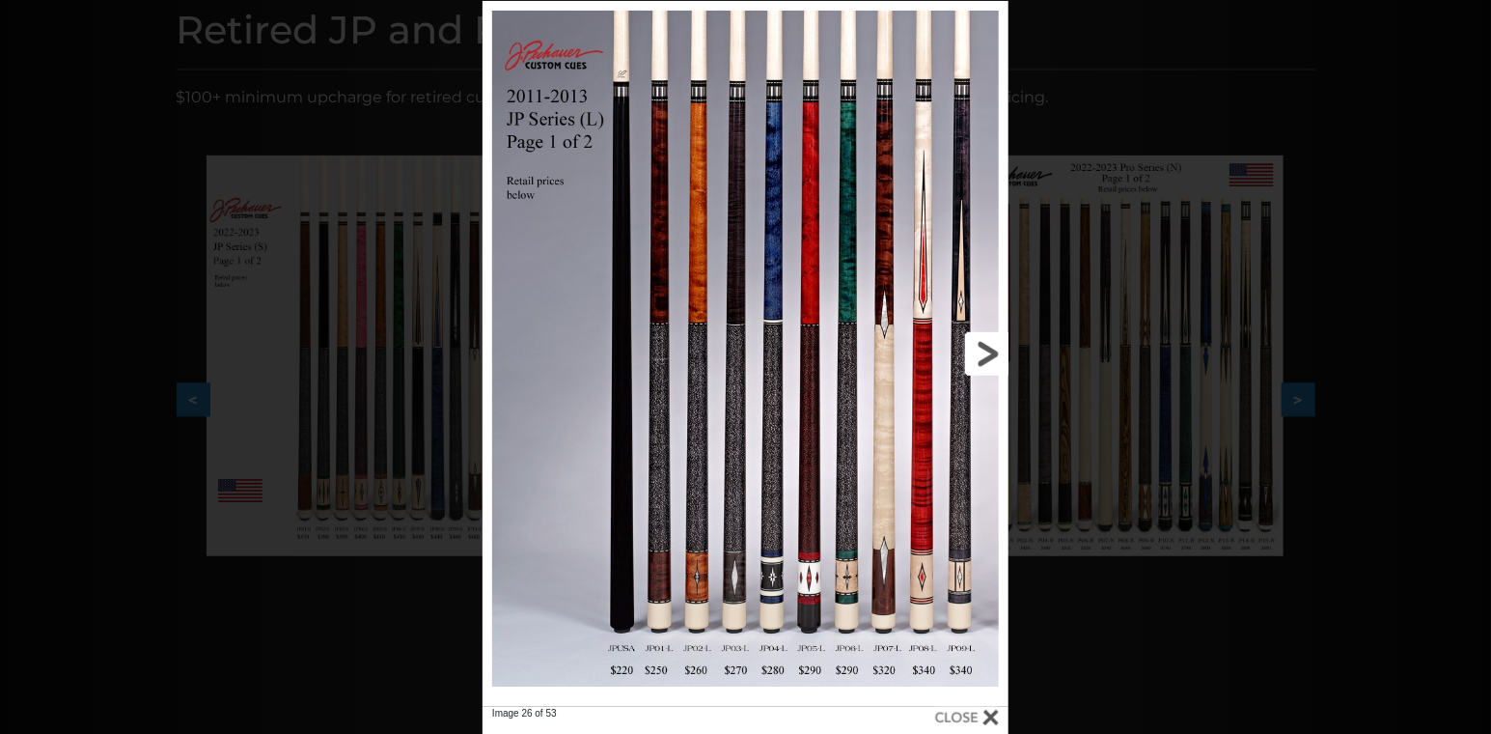
click at [975, 354] on link at bounding box center [890, 354] width 237 height 706
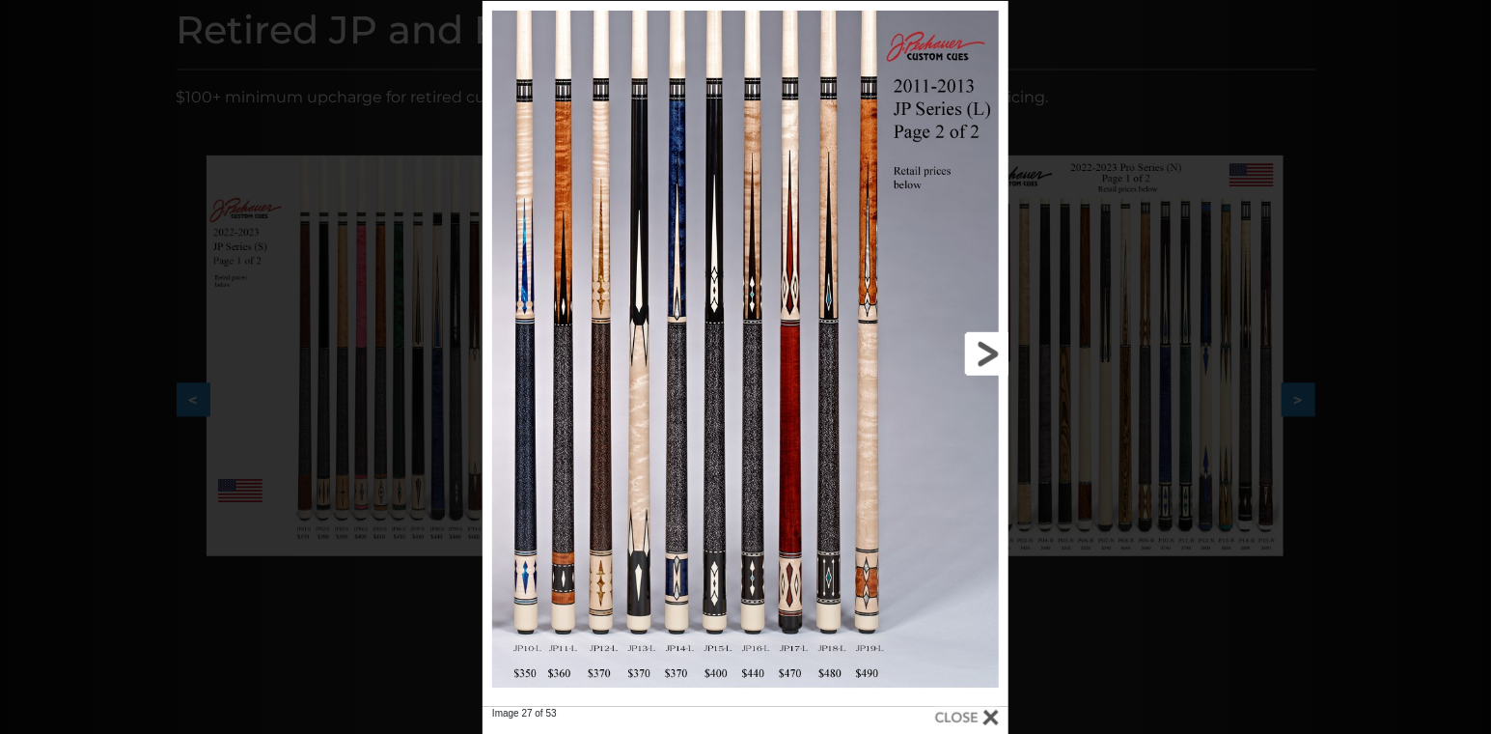
click at [975, 354] on link at bounding box center [890, 354] width 237 height 706
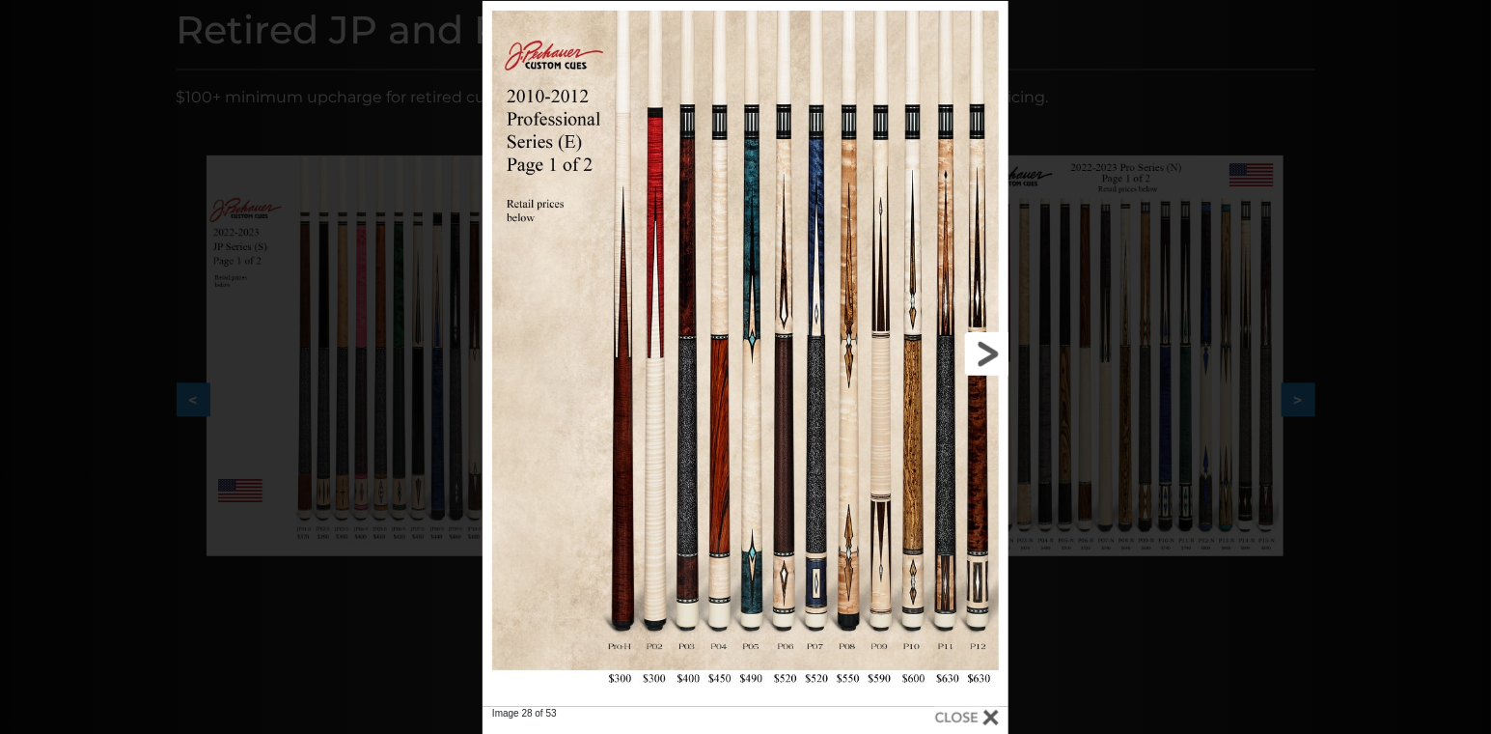
click at [981, 343] on link at bounding box center [890, 354] width 237 height 706
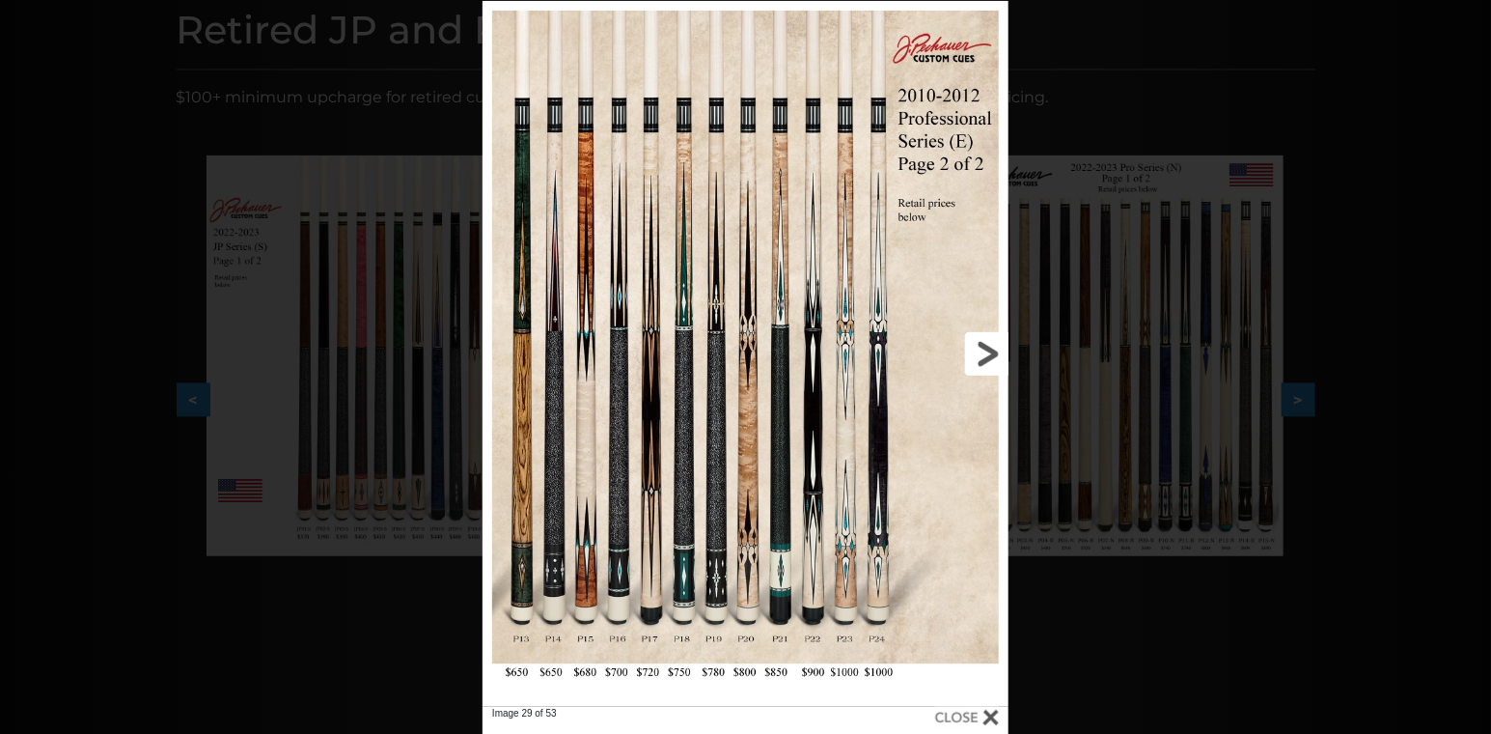
click at [981, 344] on link at bounding box center [890, 354] width 237 height 706
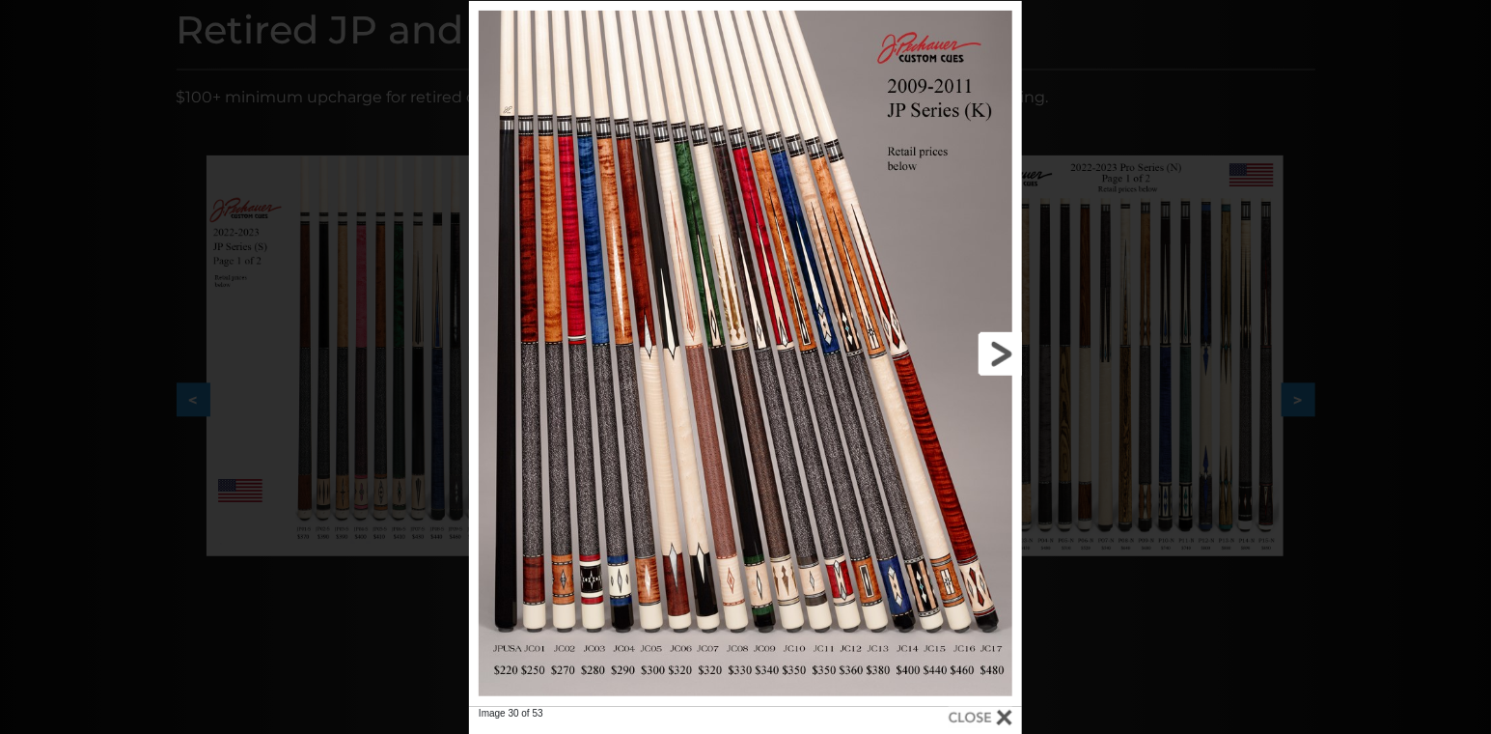
click at [1007, 349] on link at bounding box center [897, 354] width 249 height 706
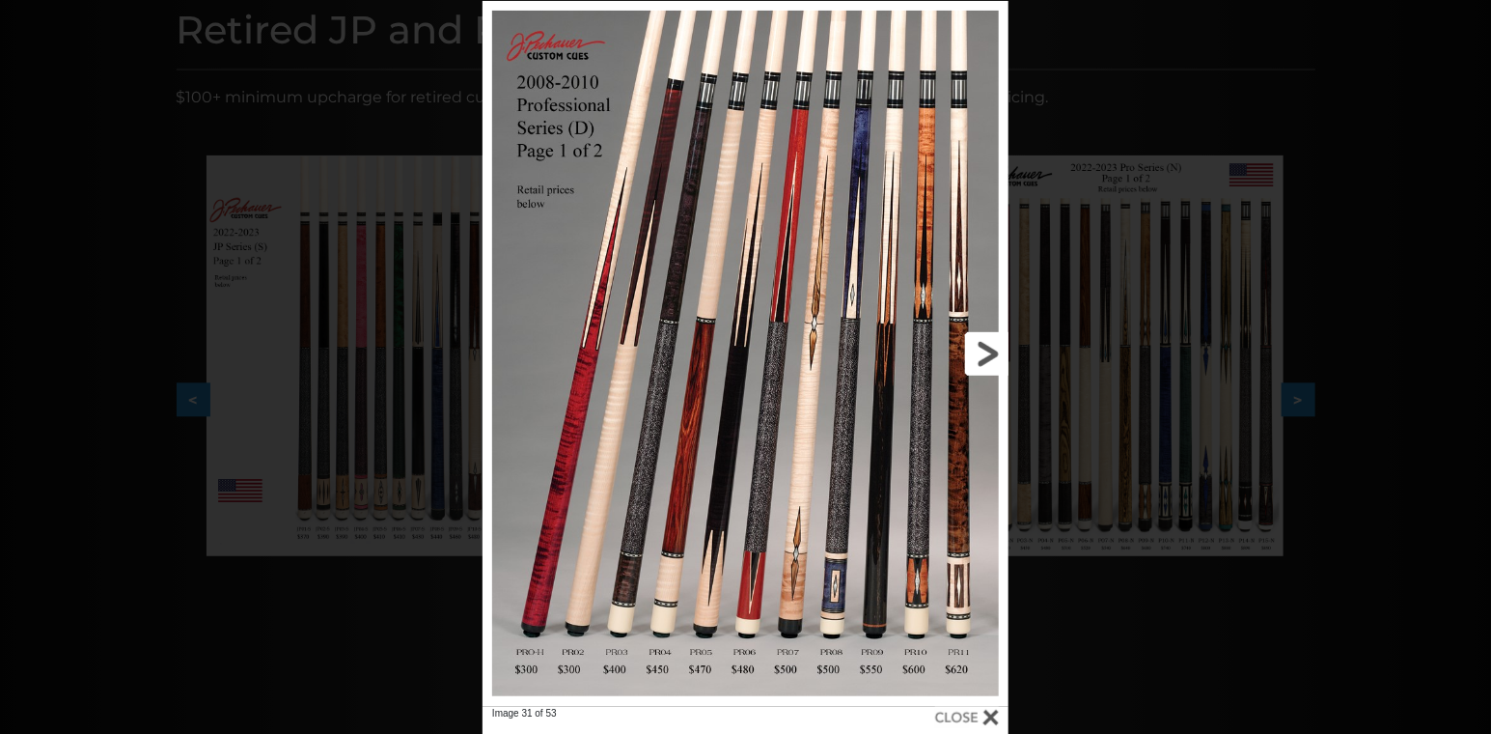
click at [979, 344] on link at bounding box center [890, 354] width 237 height 706
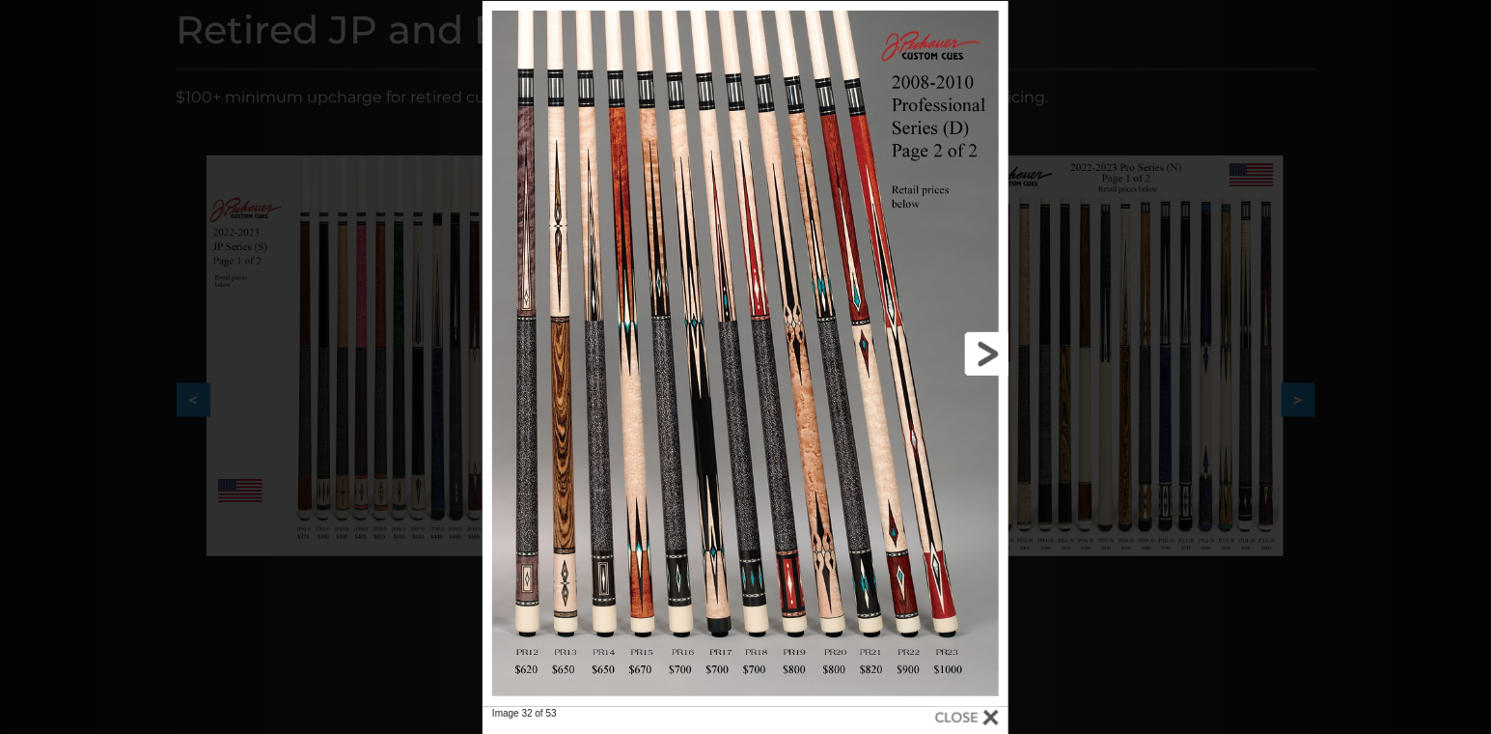
click at [979, 344] on link at bounding box center [890, 354] width 237 height 706
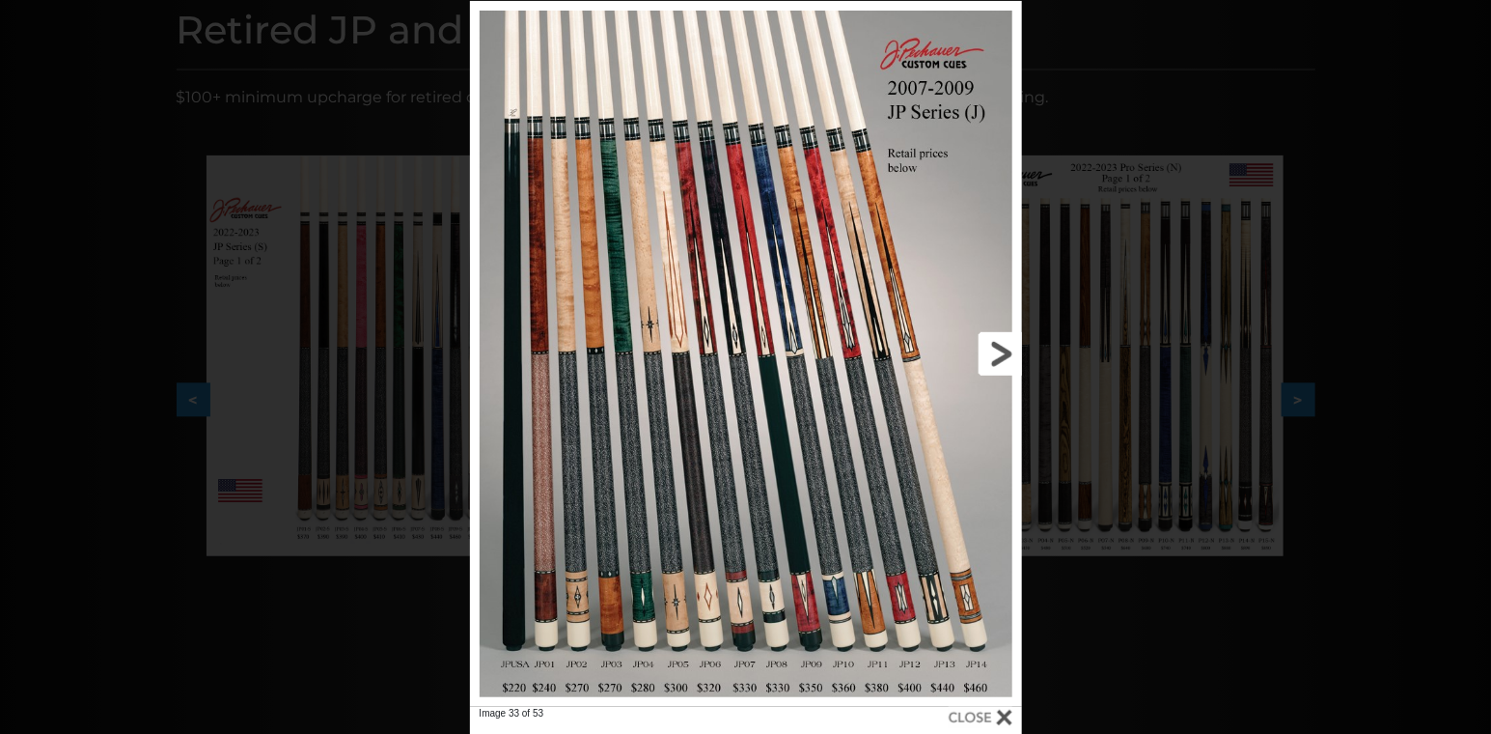
click at [979, 344] on link at bounding box center [897, 354] width 248 height 706
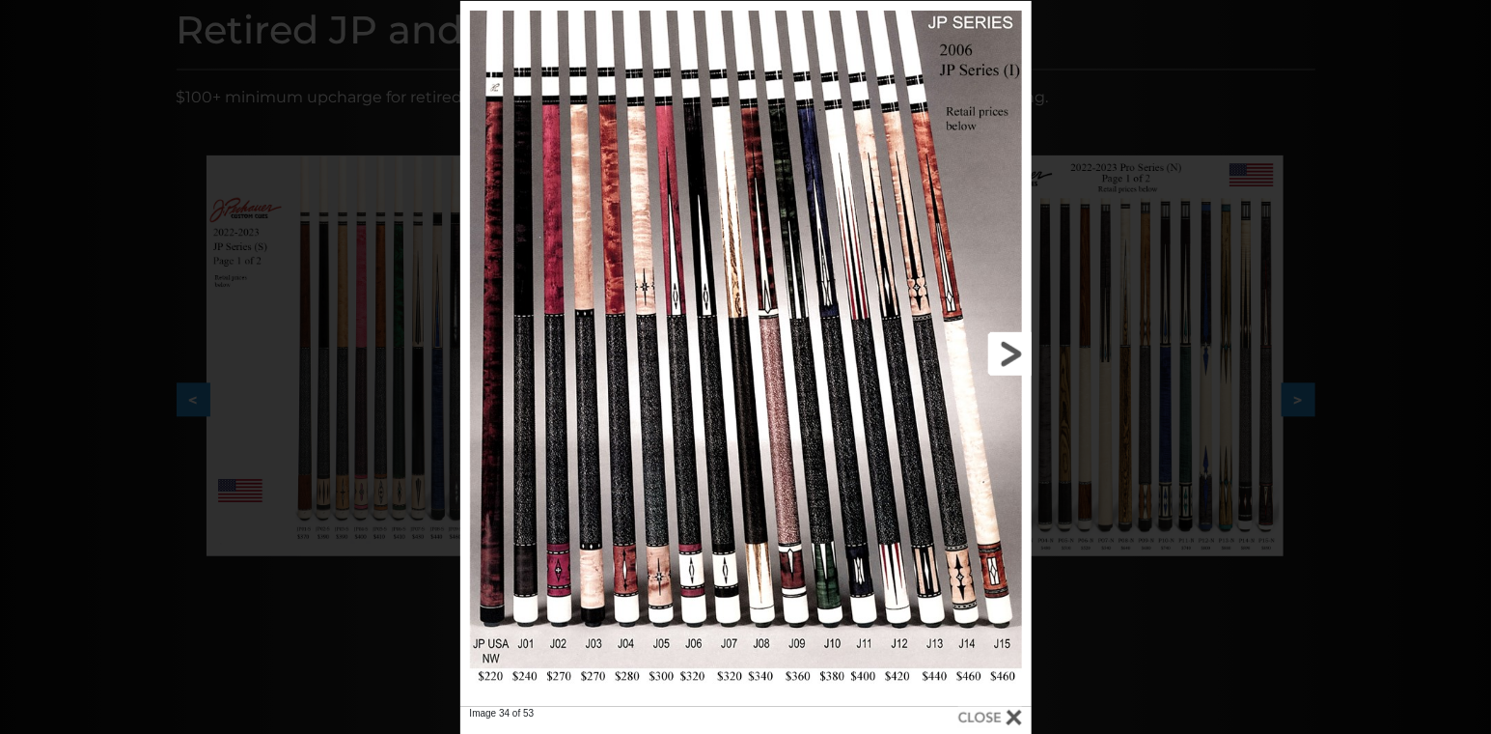
click at [1004, 358] on link at bounding box center [902, 354] width 257 height 706
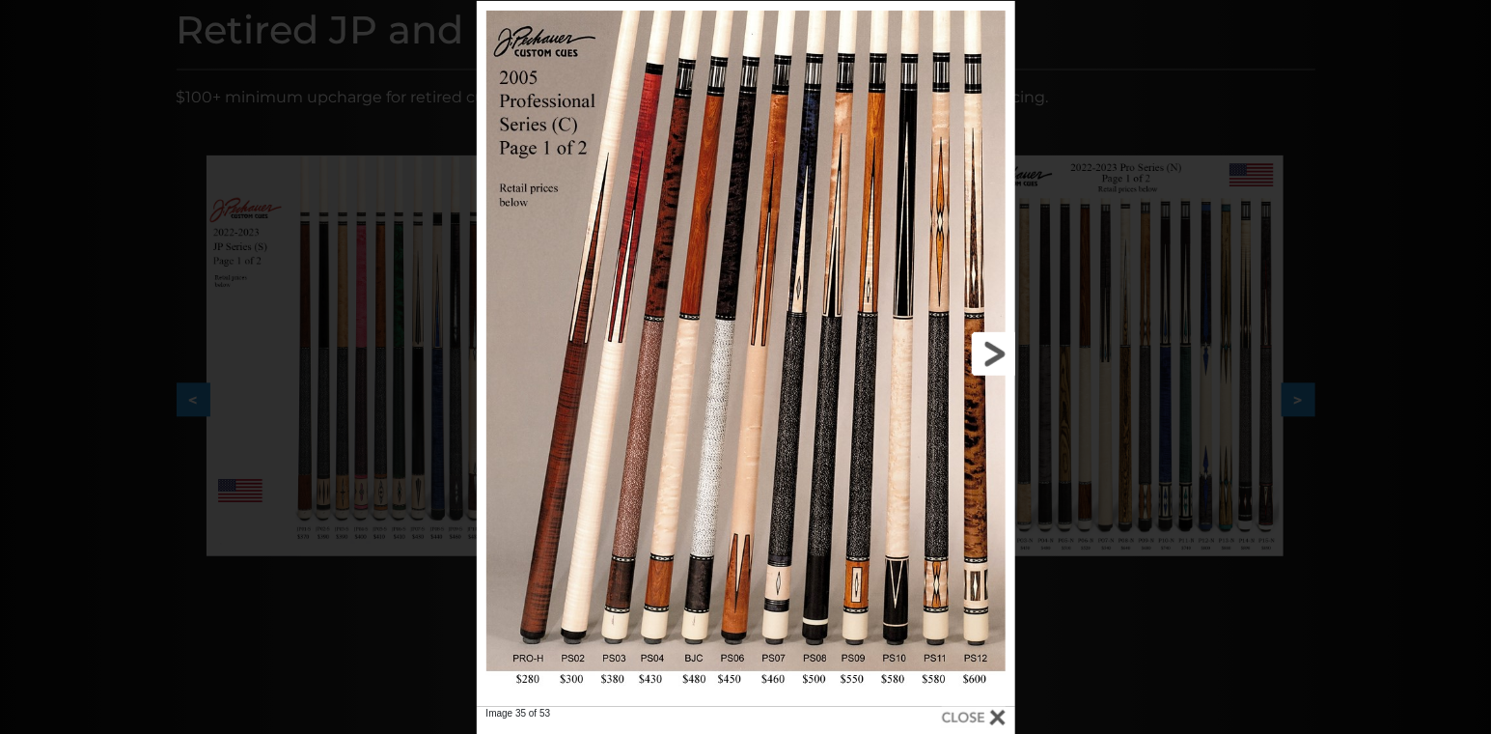
click at [990, 360] on link at bounding box center [893, 354] width 242 height 706
